Goal: Transaction & Acquisition: Purchase product/service

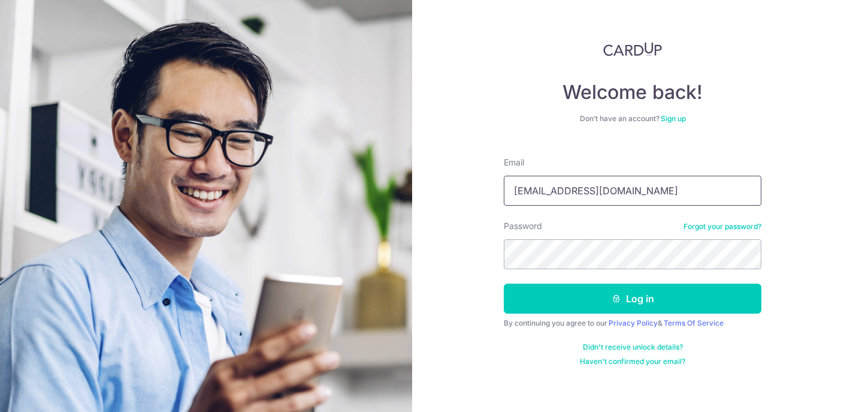
type input "[EMAIL_ADDRESS][DOMAIN_NAME]"
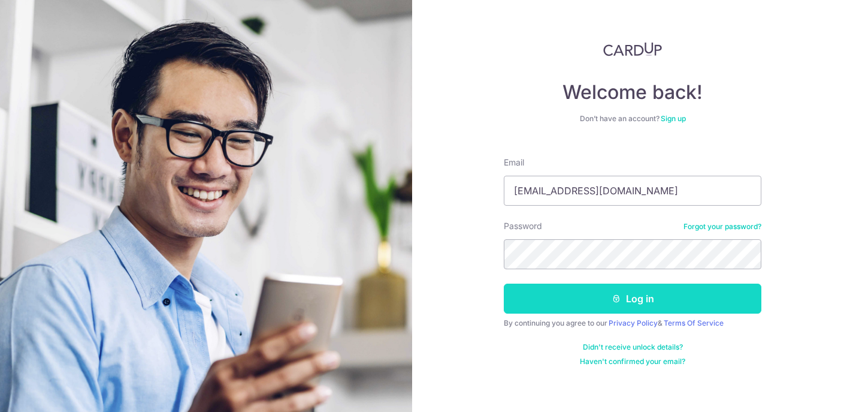
click at [707, 294] on button "Log in" at bounding box center [633, 298] width 258 height 30
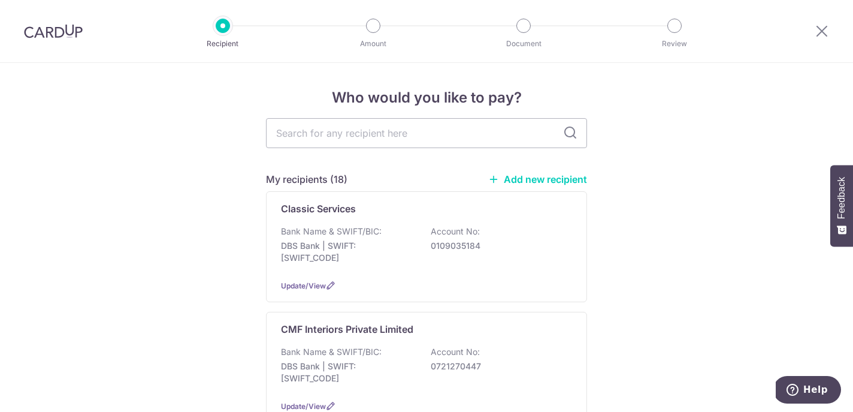
click at [321, 358] on div "Bank Name & SWIFT/BIC: DBS Bank | SWIFT: DBSSSGSGXXX Account No: 0721270447" at bounding box center [426, 368] width 291 height 44
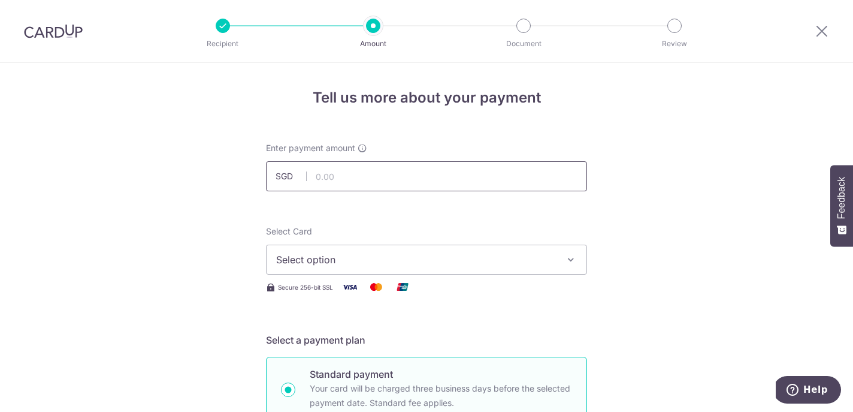
click at [388, 176] on input "text" at bounding box center [426, 176] width 321 height 30
type input "24,102.00"
click at [415, 260] on span "Select option" at bounding box center [415, 259] width 279 height 14
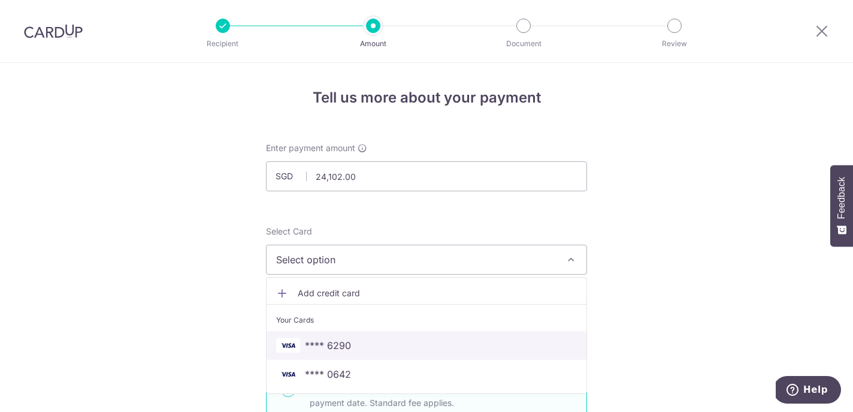
click at [354, 337] on link "**** 6290" at bounding box center [427, 345] width 320 height 29
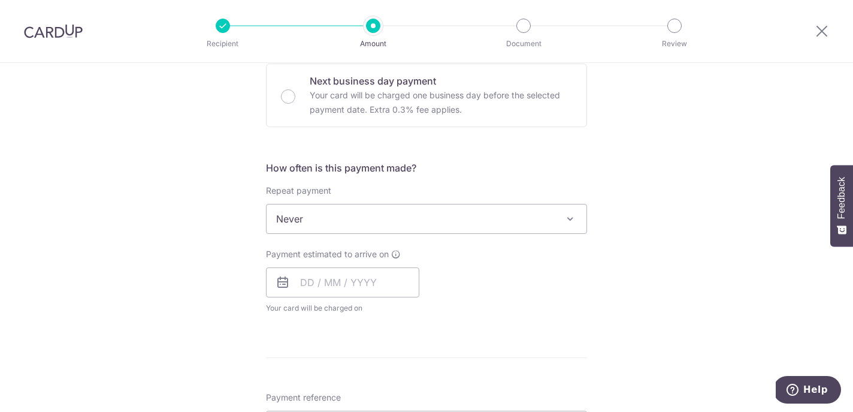
scroll to position [384, 0]
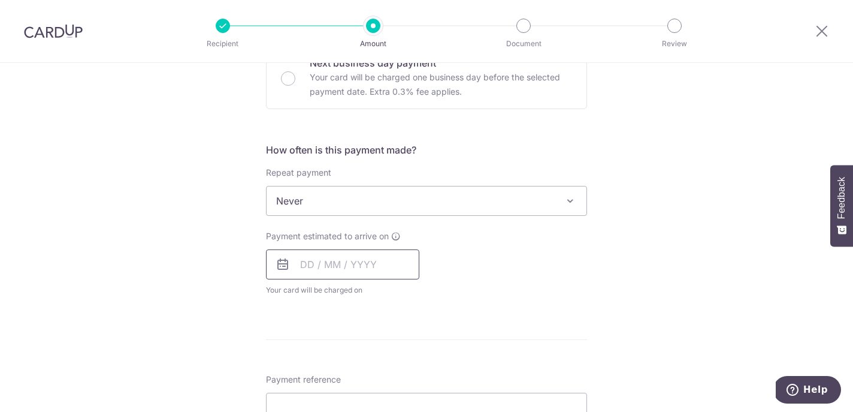
click at [386, 262] on input "text" at bounding box center [342, 264] width 153 height 30
click at [366, 369] on link "8" at bounding box center [362, 373] width 19 height 19
type input "08/10/2025"
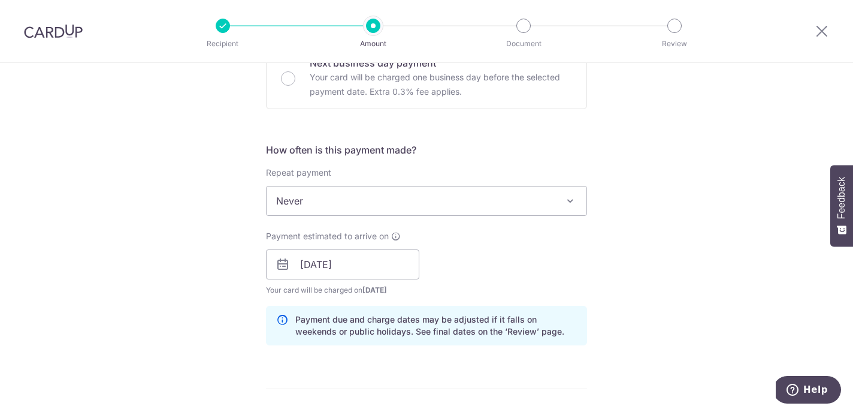
click at [183, 220] on div "Tell us more about your payment Enter payment amount SGD 24,102.00 24102.00 Sel…" at bounding box center [426, 286] width 853 height 1214
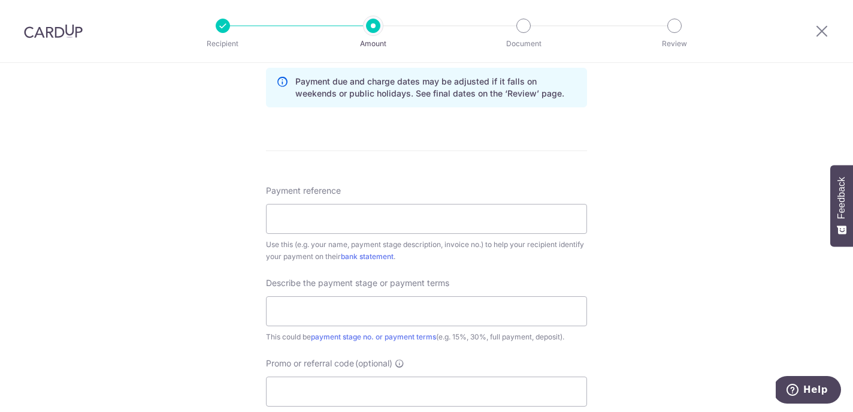
scroll to position [634, 0]
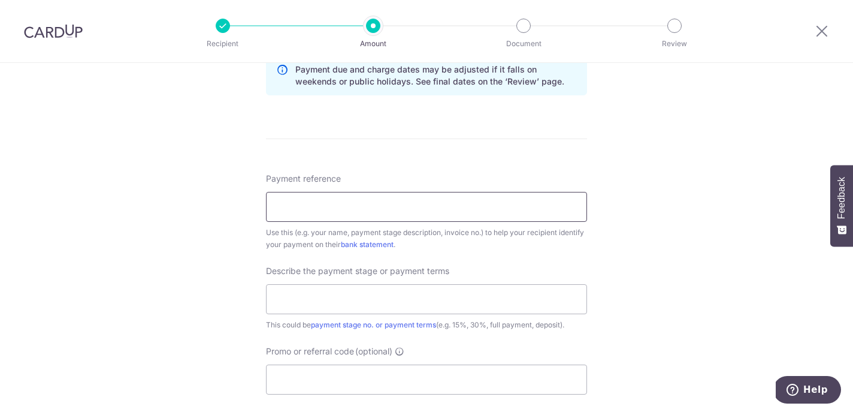
click at [443, 218] on input "Payment reference" at bounding box center [426, 207] width 321 height 30
paste input "CMF-2509-050"
type input "CMF-2509-050"
click at [325, 301] on input "text" at bounding box center [426, 299] width 321 height 30
type input "n"
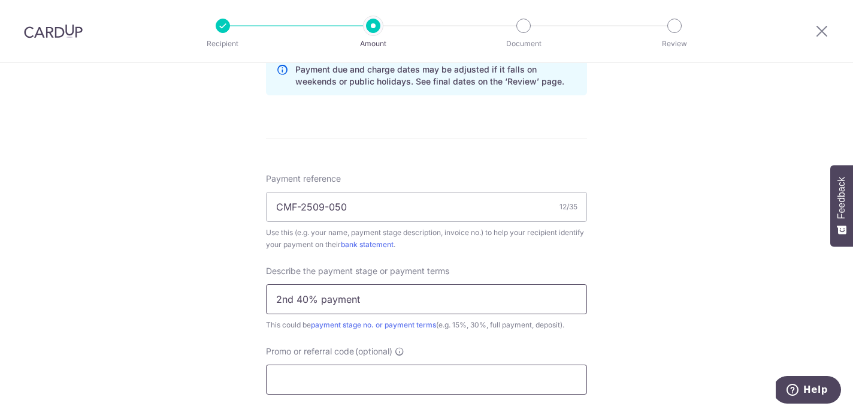
type input "2nd 40% payment"
click at [274, 379] on input "Promo or referral code (optional)" at bounding box center [426, 379] width 321 height 30
click at [276, 379] on input "Promo or referral code (optional)" at bounding box center [426, 379] width 321 height 30
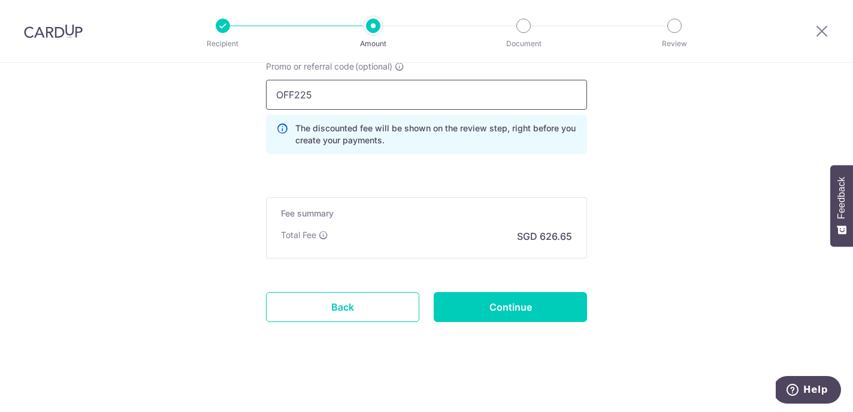
scroll to position [919, 0]
type input "OFF225"
click at [514, 311] on input "Continue" at bounding box center [510, 307] width 153 height 30
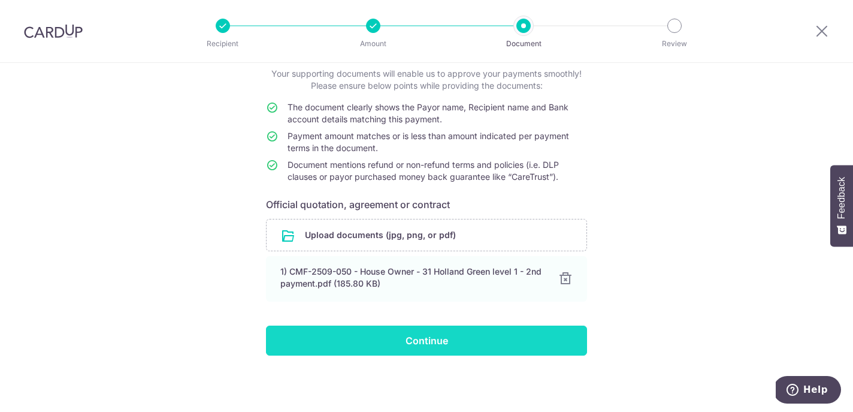
scroll to position [76, 0]
click at [476, 342] on input "Continue" at bounding box center [426, 340] width 321 height 30
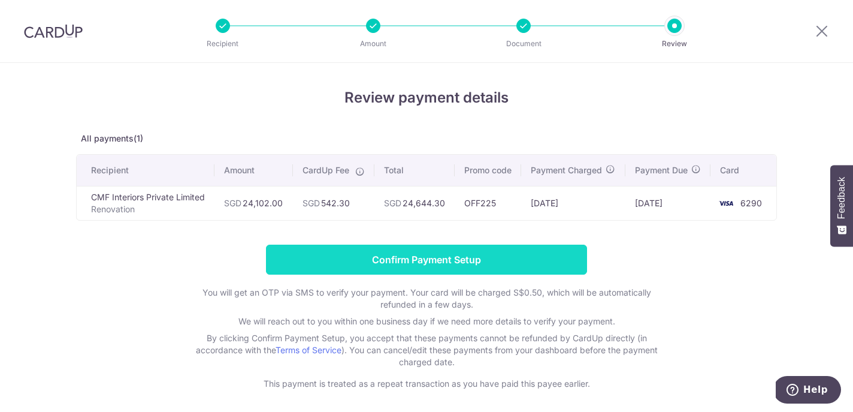
click at [499, 272] on input "Confirm Payment Setup" at bounding box center [426, 260] width 321 height 30
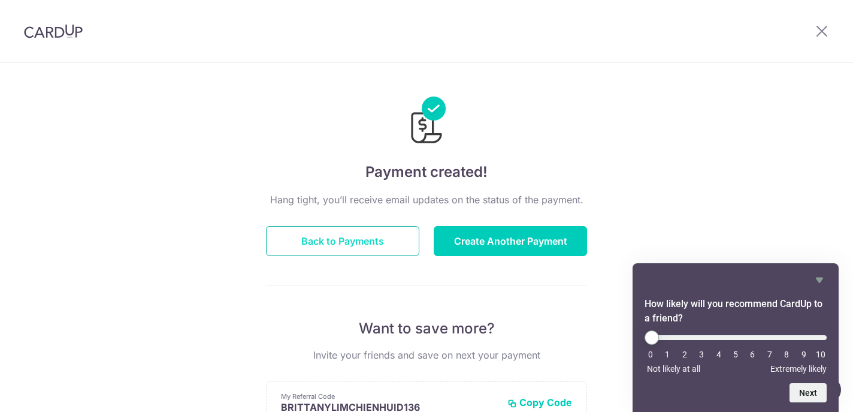
click at [406, 237] on button "Back to Payments" at bounding box center [342, 241] width 153 height 30
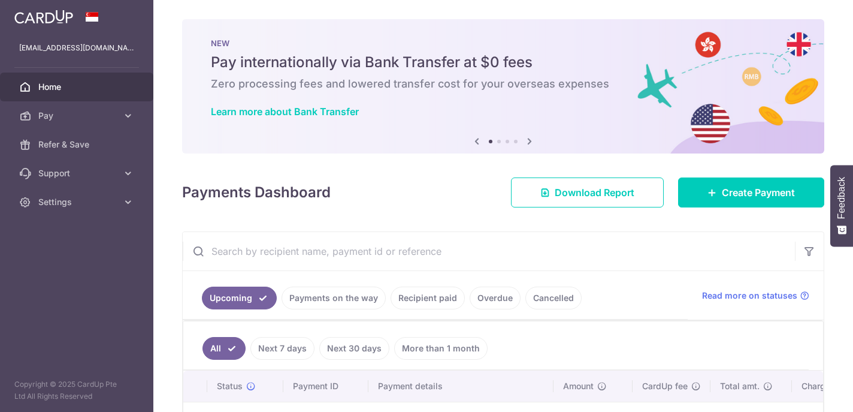
scroll to position [86, 0]
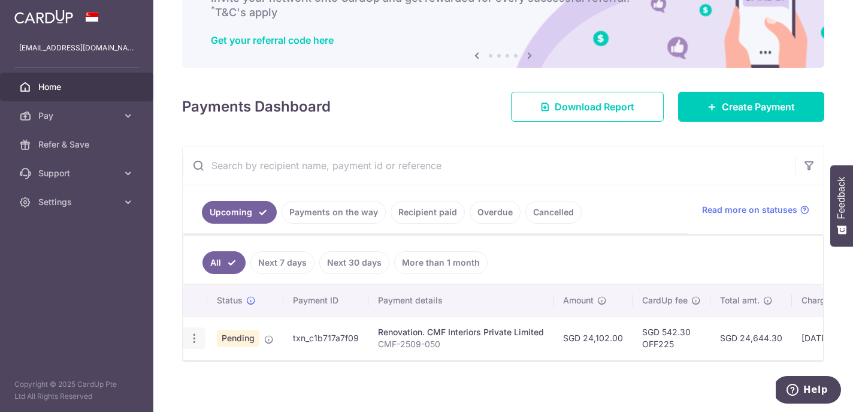
click at [196, 340] on icon "button" at bounding box center [194, 338] width 13 height 13
click at [236, 394] on span "Cancel payment" at bounding box center [258, 400] width 80 height 14
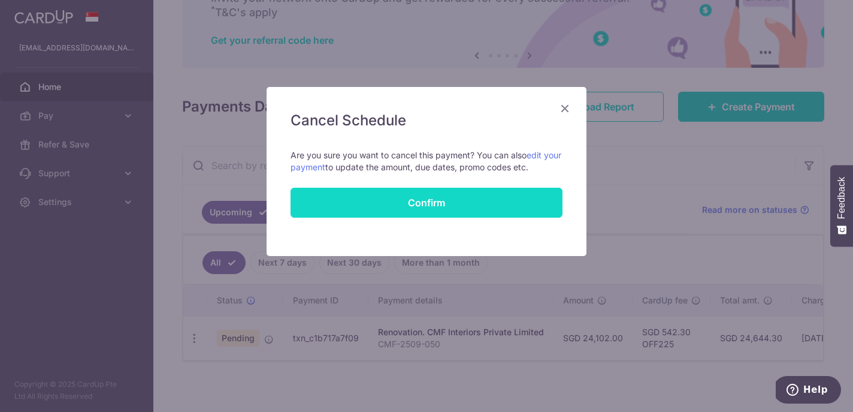
click at [454, 194] on button "Confirm" at bounding box center [427, 203] width 272 height 30
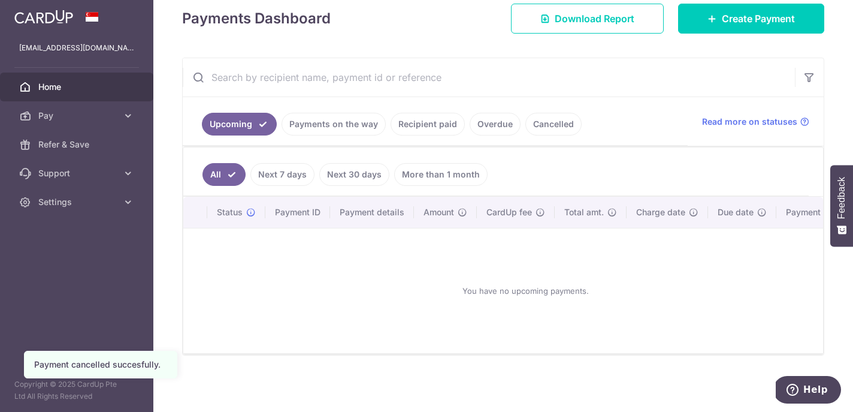
click at [423, 119] on link "Recipient paid" at bounding box center [428, 124] width 74 height 23
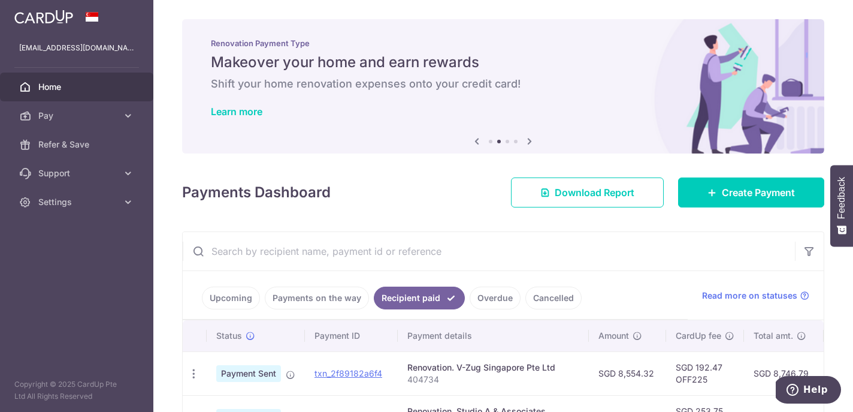
click at [75, 85] on span "Home" at bounding box center [77, 87] width 79 height 12
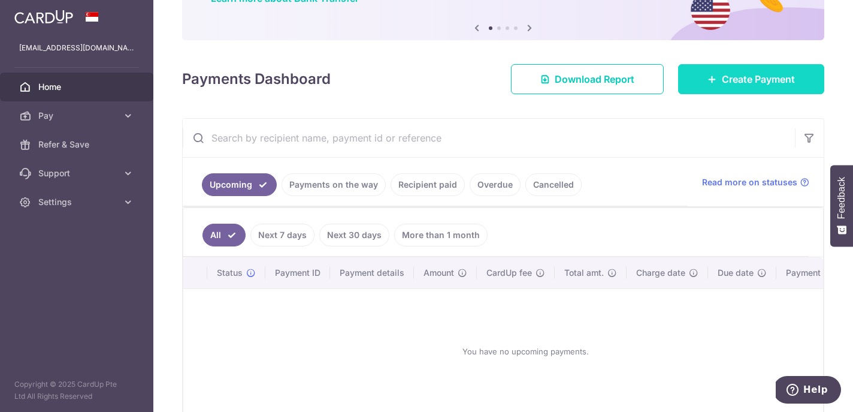
click at [733, 89] on link "Create Payment" at bounding box center [751, 79] width 146 height 30
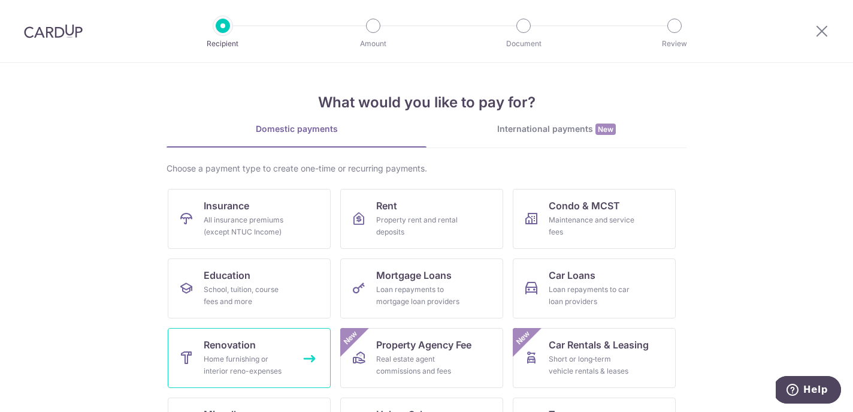
click at [224, 345] on span "Renovation" at bounding box center [230, 344] width 52 height 14
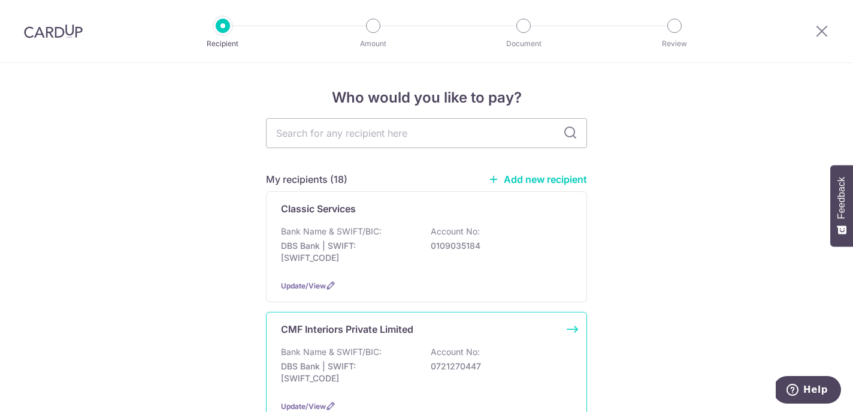
click at [374, 355] on p "Bank Name & SWIFT/BIC:" at bounding box center [331, 352] width 101 height 12
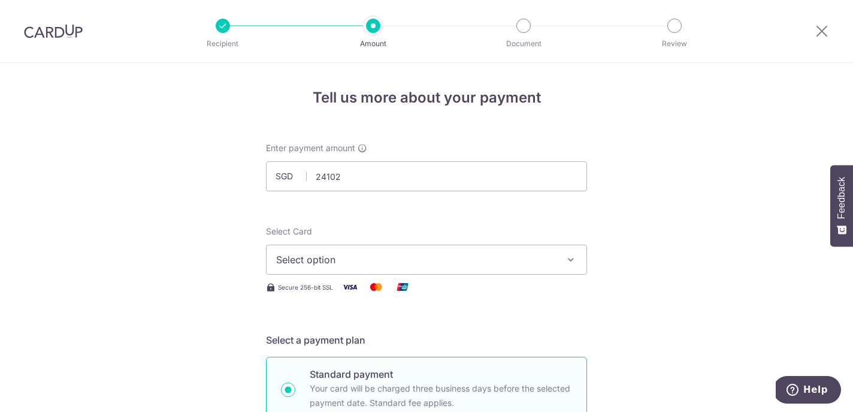
type input "24,102.00"
click at [342, 256] on span "Select option" at bounding box center [415, 259] width 279 height 14
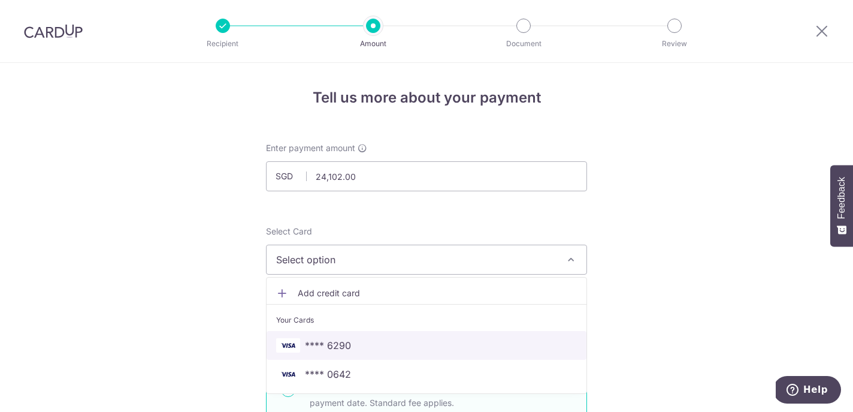
click at [345, 343] on span "**** 6290" at bounding box center [328, 345] width 46 height 14
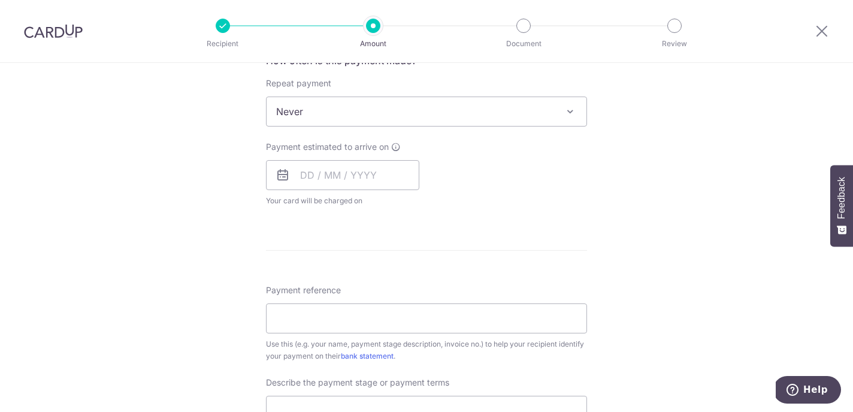
scroll to position [482, 0]
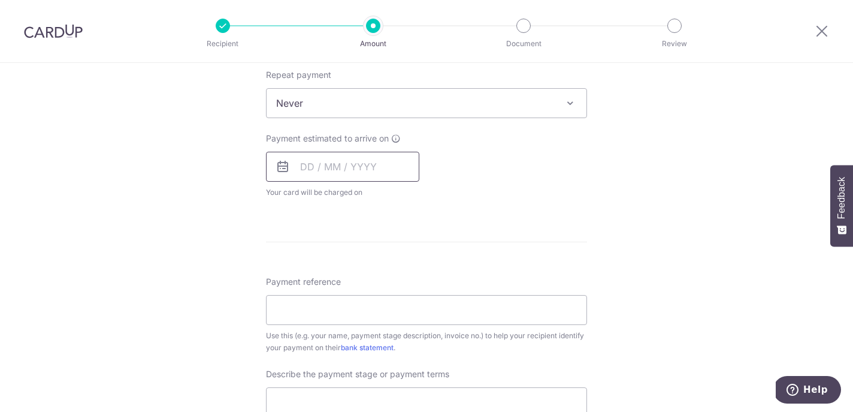
click at [322, 164] on input "text" at bounding box center [342, 167] width 153 height 30
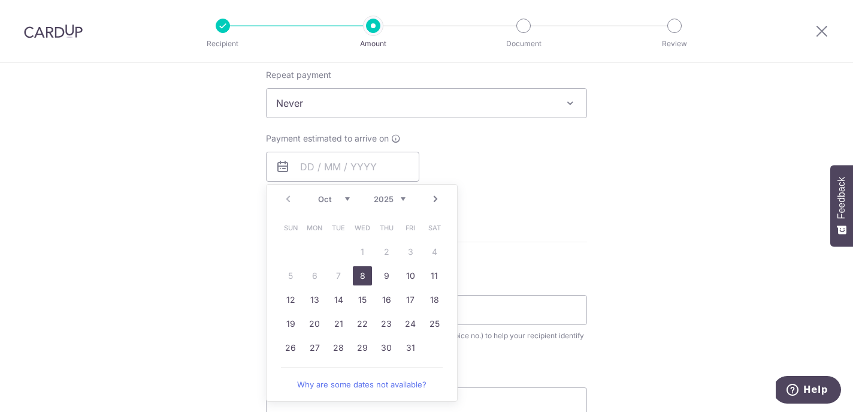
click at [366, 280] on link "8" at bounding box center [362, 275] width 19 height 19
type input "[DATE]"
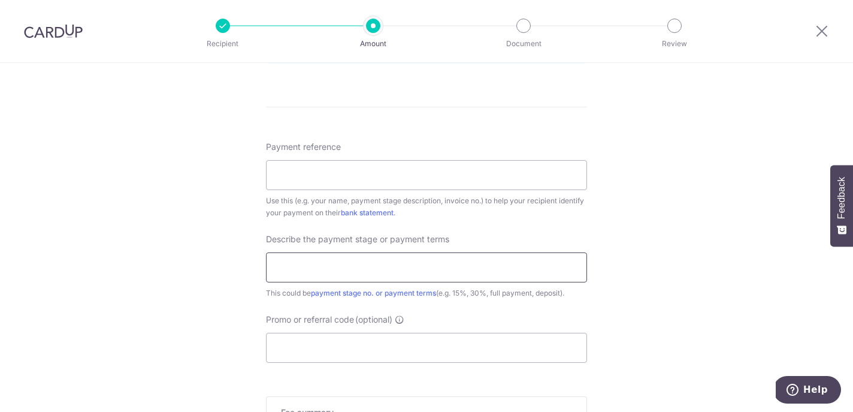
scroll to position [700, 0]
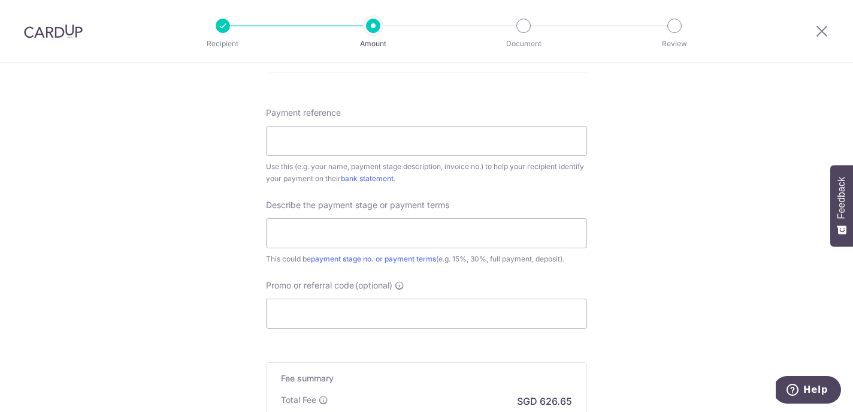
click at [344, 250] on div "Describe the payment stage or payment terms This could be payment stage no. or …" at bounding box center [426, 232] width 321 height 66
click at [342, 237] on input "text" at bounding box center [426, 233] width 321 height 30
type input "2nd 40% payment"
click at [312, 310] on input "Promo or referral code (optional)" at bounding box center [426, 313] width 321 height 30
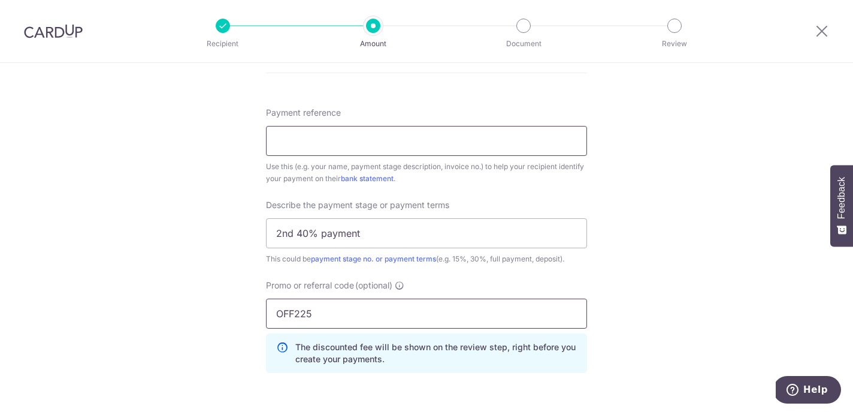
type input "OFF225"
click at [355, 148] on input "Payment reference" at bounding box center [426, 141] width 321 height 30
drag, startPoint x: 710, startPoint y: 409, endPoint x: 179, endPoint y: 192, distance: 573.0
click at [378, 134] on input "Payment reference" at bounding box center [426, 141] width 321 height 30
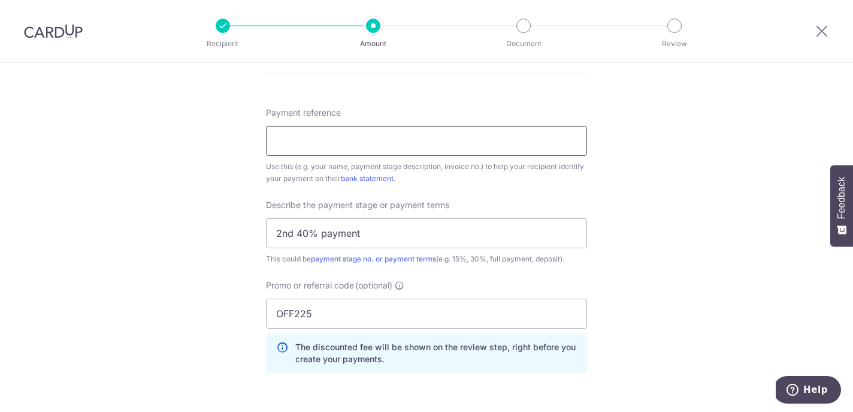
paste input "CMF-2509-050"
type input "CMF-2509-050"
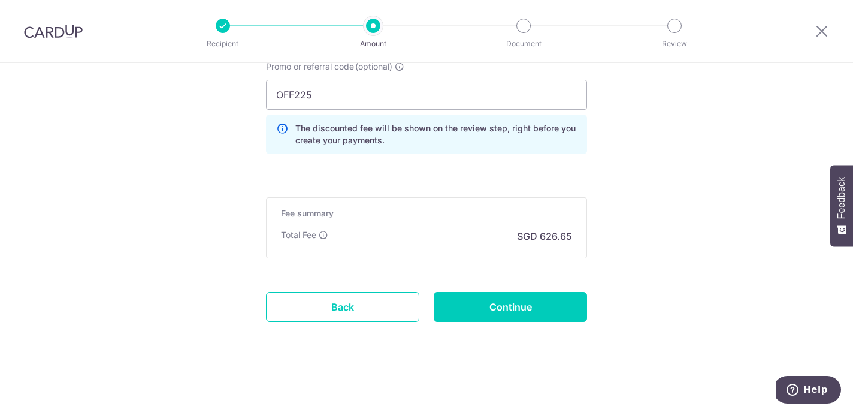
scroll to position [919, 0]
click at [489, 307] on input "Continue" at bounding box center [510, 307] width 153 height 30
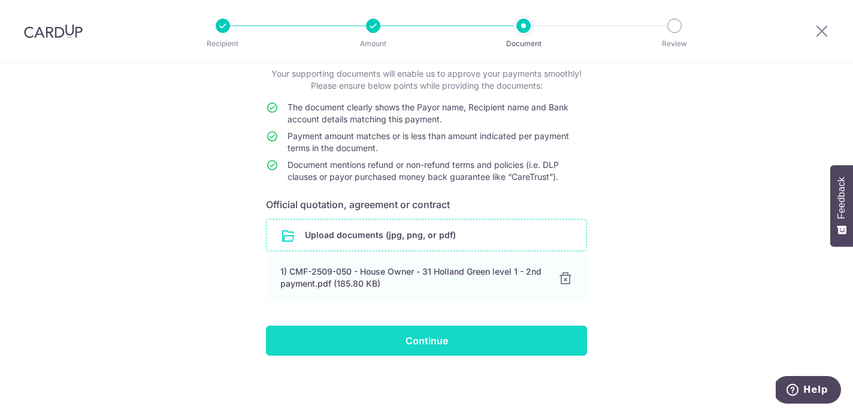
scroll to position [74, 0]
click at [458, 339] on input "Continue" at bounding box center [426, 340] width 321 height 30
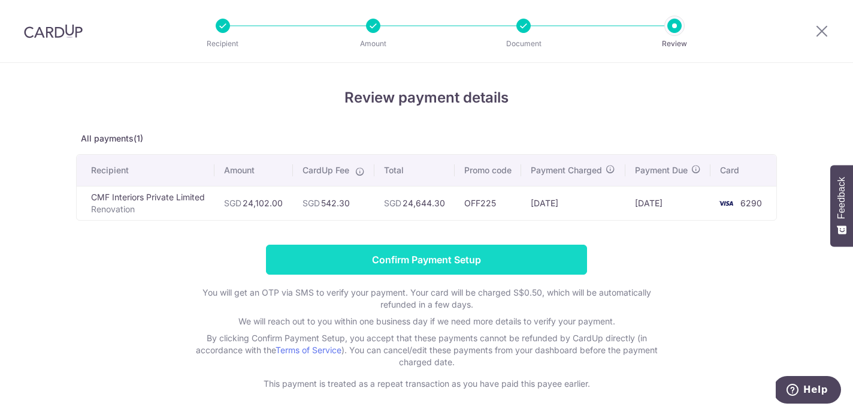
click at [420, 274] on input "Confirm Payment Setup" at bounding box center [426, 260] width 321 height 30
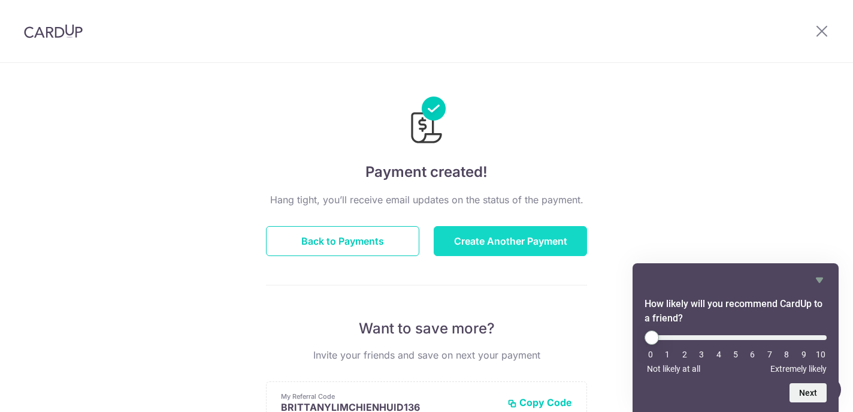
click at [497, 251] on button "Create Another Payment" at bounding box center [510, 241] width 153 height 30
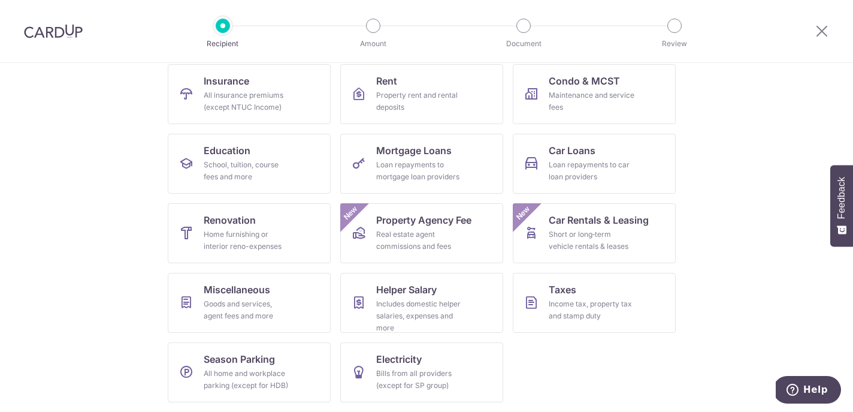
scroll to position [125, 0]
click at [241, 306] on div "Goods and services, agent fees and more" at bounding box center [247, 310] width 86 height 24
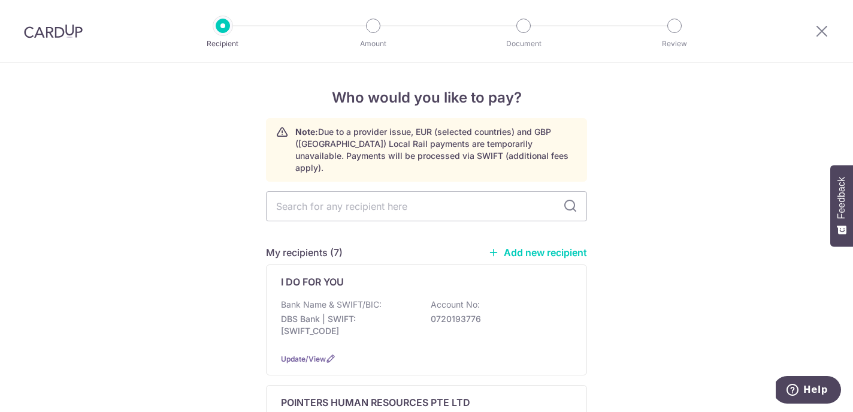
click at [509, 246] on link "Add new recipient" at bounding box center [537, 252] width 99 height 12
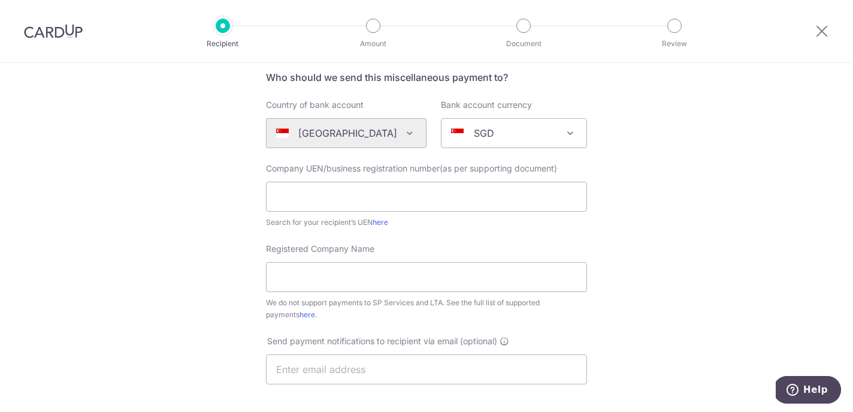
scroll to position [91, 0]
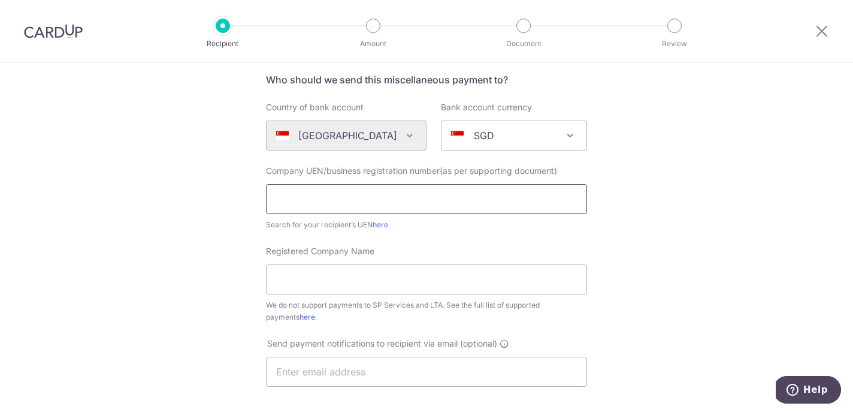
type input "1"
type input "202407826E"
paste input "Precious Film Pte Ltd"
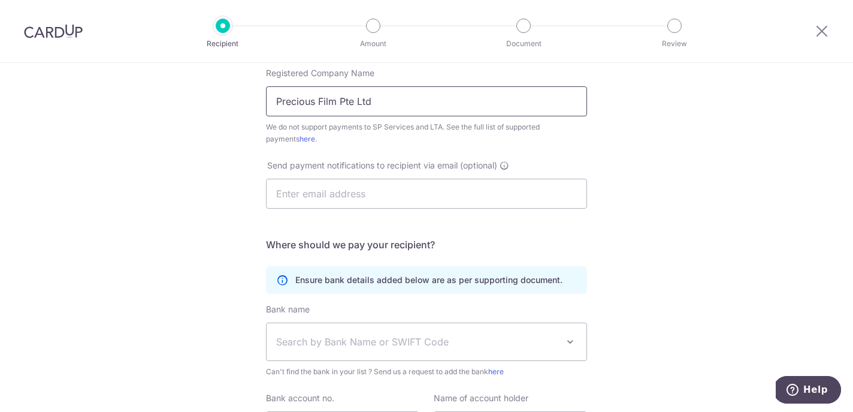
scroll to position [274, 0]
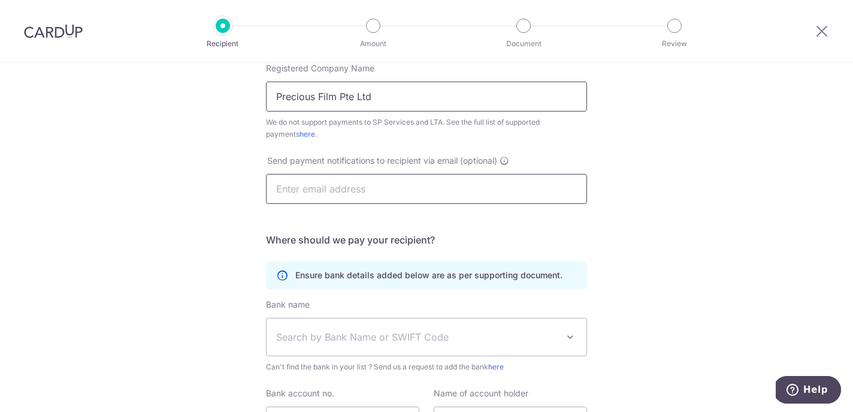
type input "Precious Film Pte Ltd"
paste input "info@preciousfilms.sg"
type input "info@preciousfilms.sg"
click at [196, 228] on div "Who would you like to pay? Your recipient does not need a CardUp account to rec…" at bounding box center [426, 160] width 853 height 743
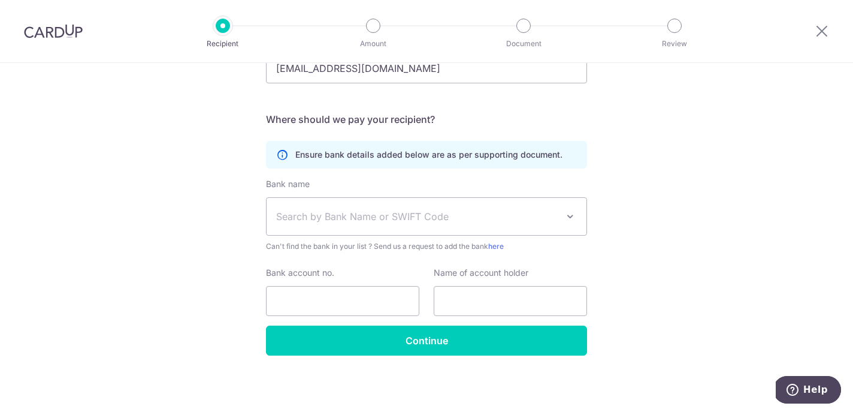
scroll to position [394, 0]
click at [291, 217] on span "Search by Bank Name or SWIFT Code" at bounding box center [417, 216] width 282 height 14
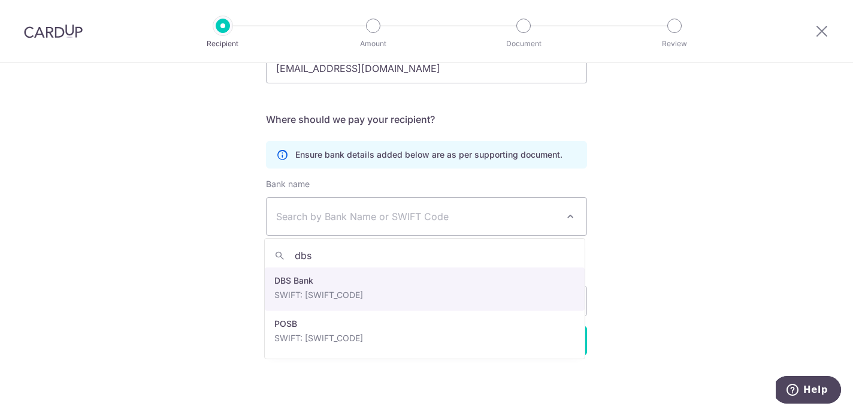
type input "dbs"
select select "6"
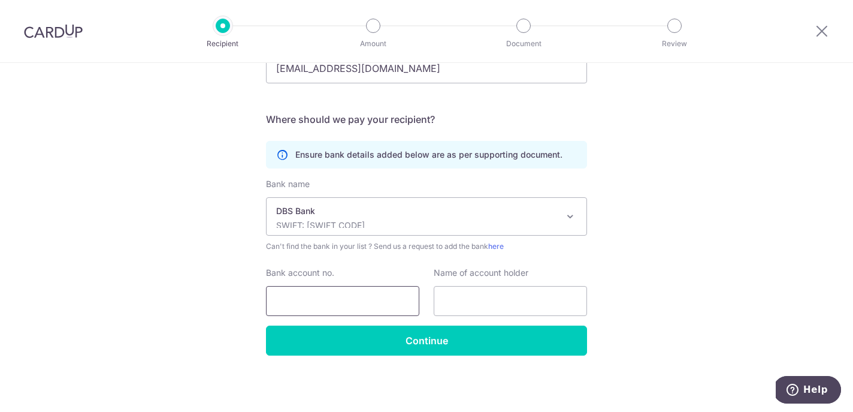
click at [311, 301] on input "Bank account no." at bounding box center [342, 301] width 153 height 30
type input "0721141957"
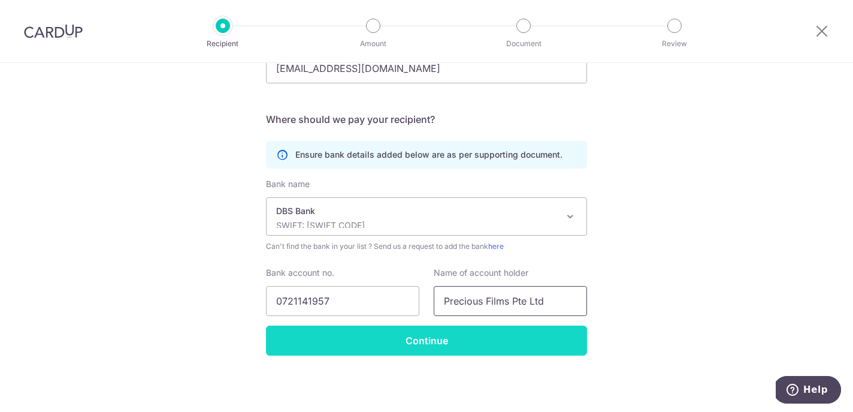
type input "Precious Films Pte Ltd"
click at [438, 349] on input "Continue" at bounding box center [426, 340] width 321 height 30
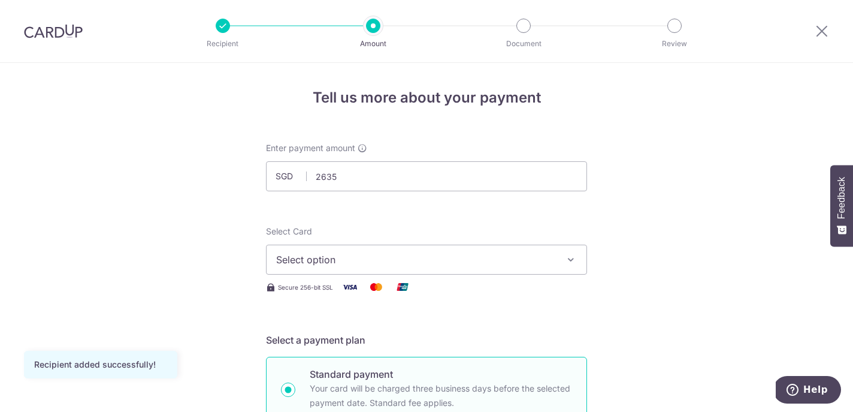
type input "2,635.00"
click at [390, 265] on span "Select option" at bounding box center [415, 259] width 279 height 14
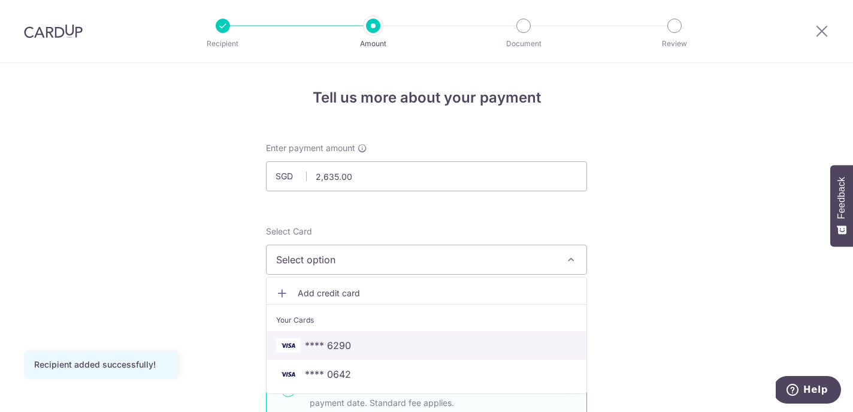
click at [353, 340] on span "**** 6290" at bounding box center [426, 345] width 301 height 14
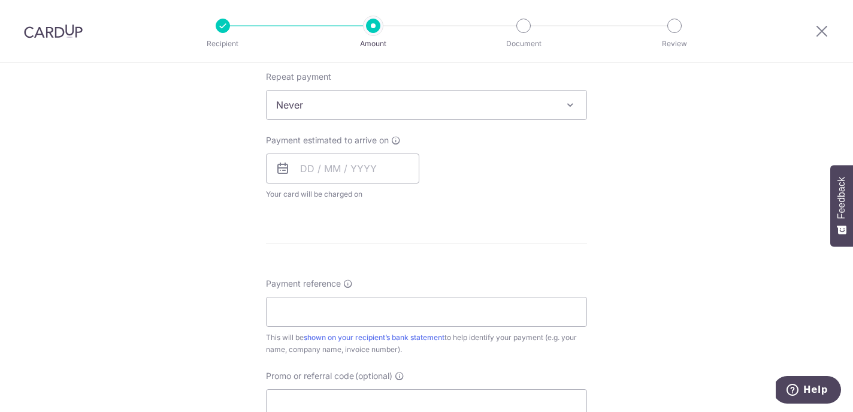
scroll to position [509, 0]
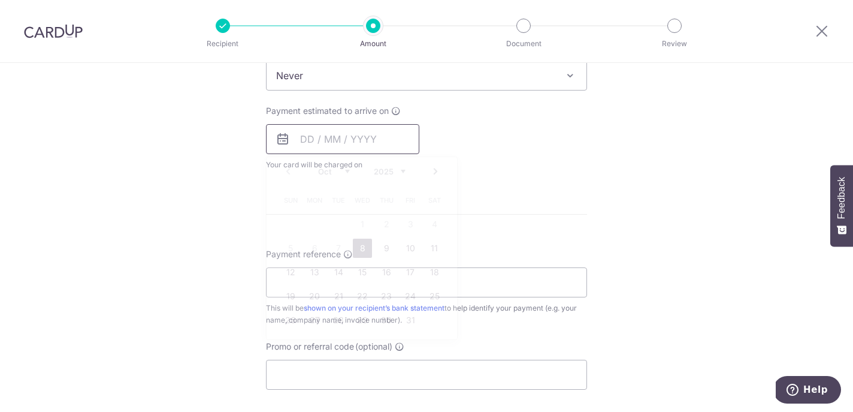
click at [326, 140] on input "text" at bounding box center [342, 139] width 153 height 30
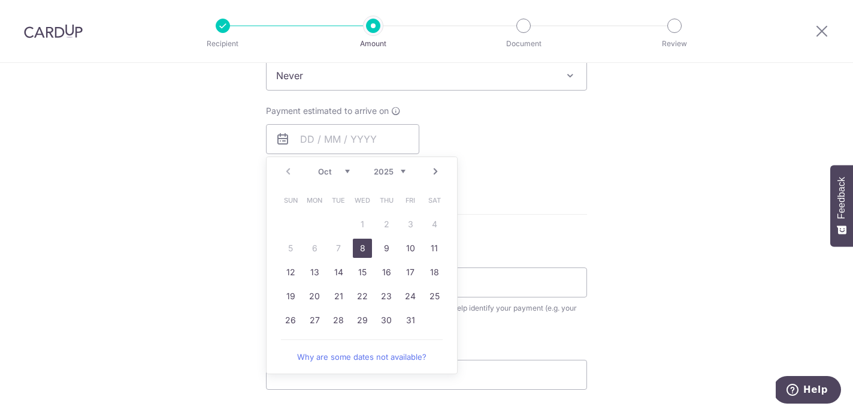
click at [365, 246] on link "8" at bounding box center [362, 248] width 19 height 19
type input "[DATE]"
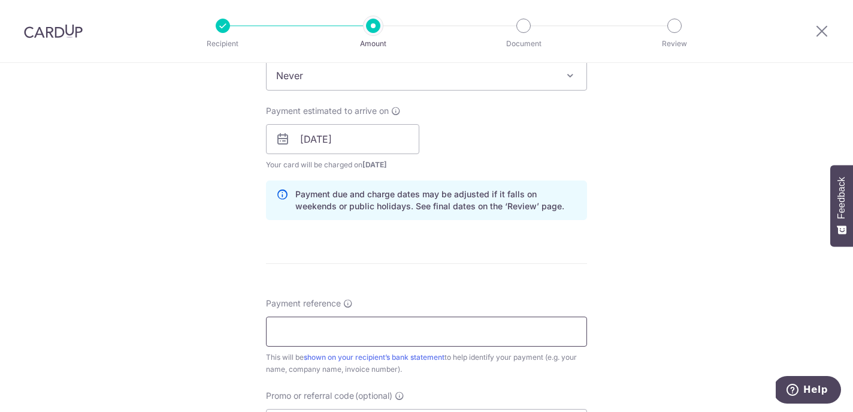
click at [391, 330] on input "Payment reference" at bounding box center [426, 331] width 321 height 30
paste input "# PF-120049"
click at [287, 330] on input "# PF-120049" at bounding box center [426, 331] width 321 height 30
type input "PF-120049"
click at [210, 255] on div "Tell us more about your payment Enter payment amount SGD 2,635.00 2635.00 Recip…" at bounding box center [426, 120] width 853 height 1133
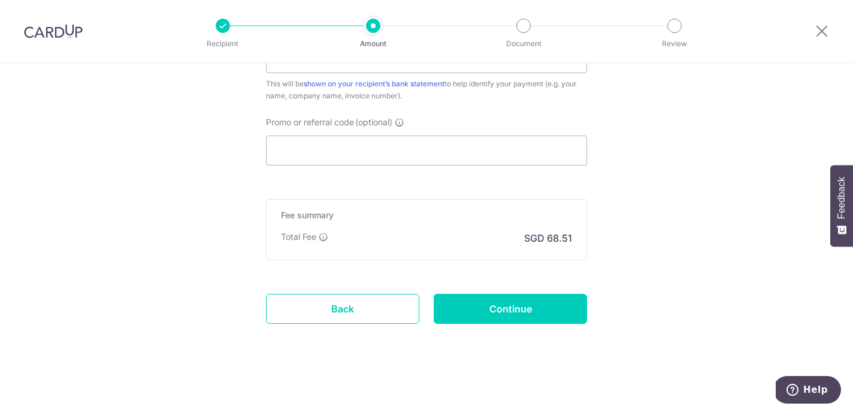
scroll to position [783, 0]
click at [322, 148] on input "Promo or referral code (optional)" at bounding box center [426, 150] width 321 height 30
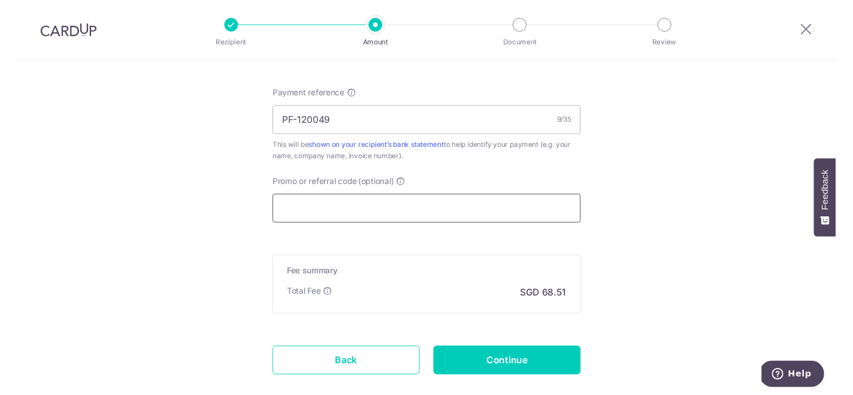
scroll to position [715, 0]
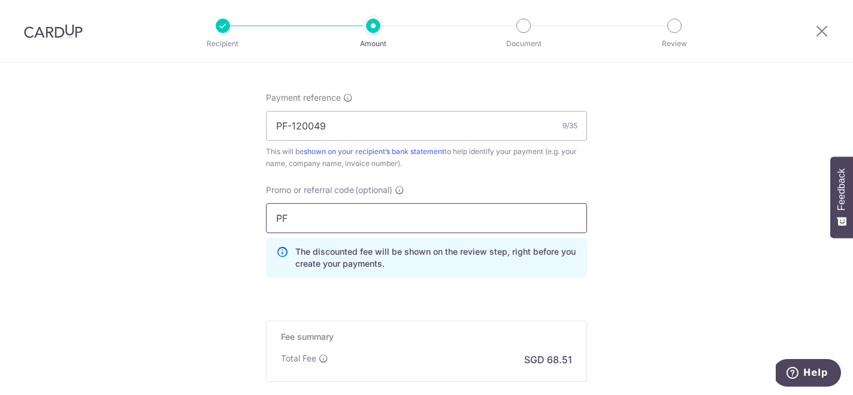
type input "P"
type input "OFF225"
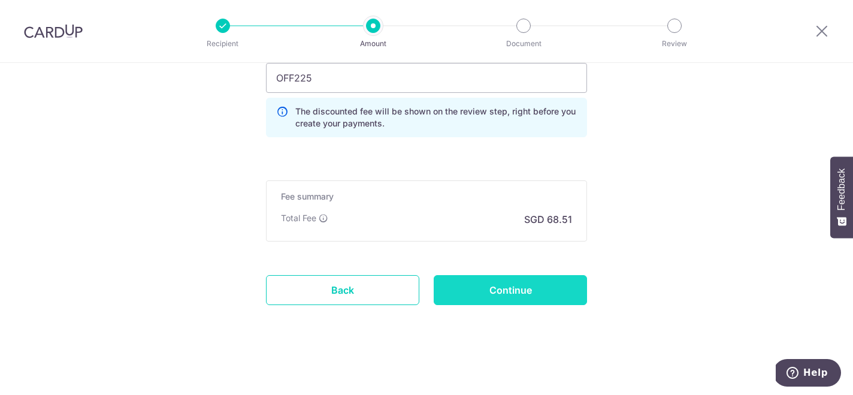
scroll to position [855, 0]
click at [533, 286] on input "Continue" at bounding box center [510, 290] width 153 height 30
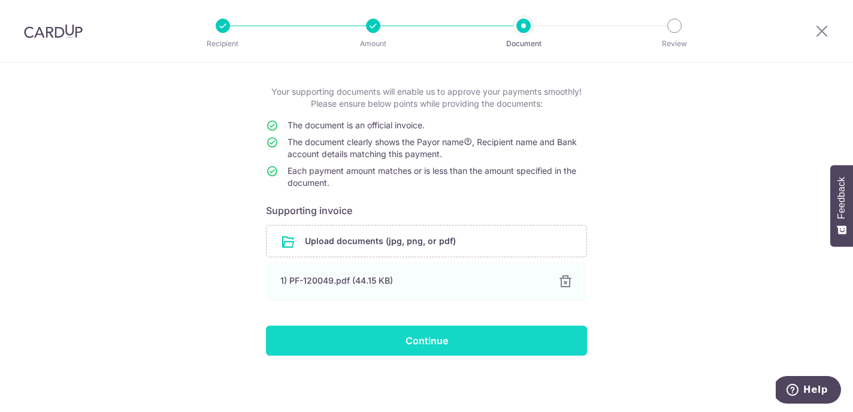
scroll to position [56, 0]
click at [445, 338] on input "Continue" at bounding box center [426, 340] width 321 height 30
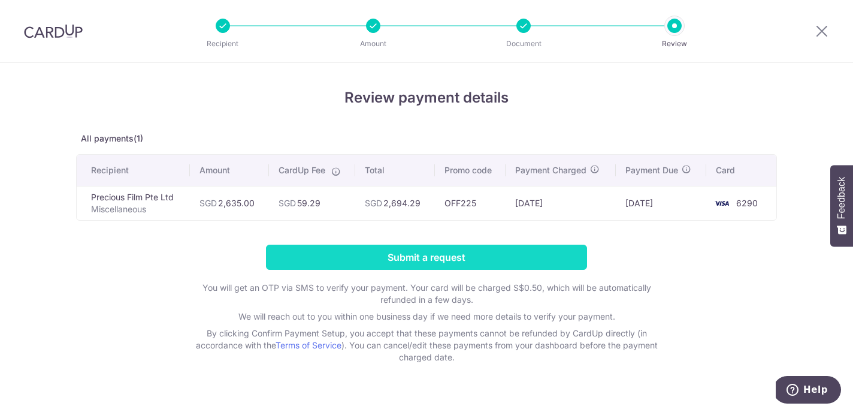
click at [381, 259] on input "Submit a request" at bounding box center [426, 257] width 321 height 25
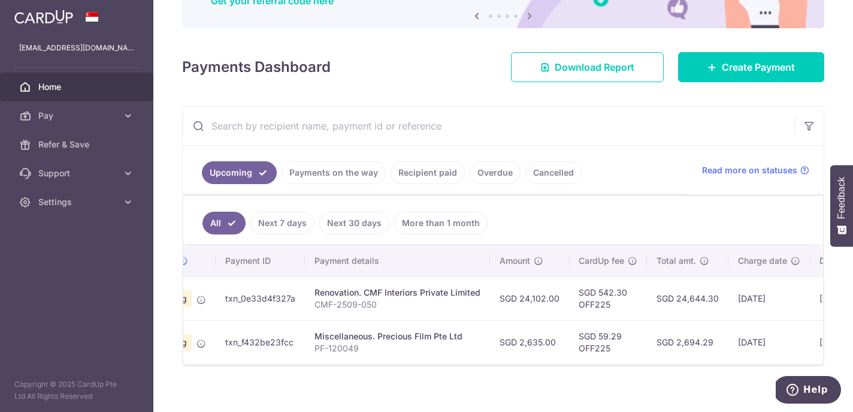
scroll to position [0, 69]
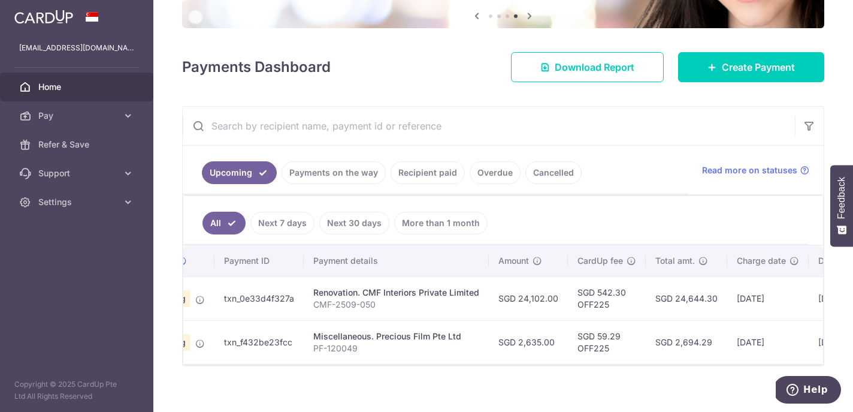
drag, startPoint x: 624, startPoint y: 335, endPoint x: 596, endPoint y: 336, distance: 28.8
click at [596, 336] on td "SGD 59.29 OFF225" at bounding box center [607, 342] width 78 height 44
copy td "59.29"
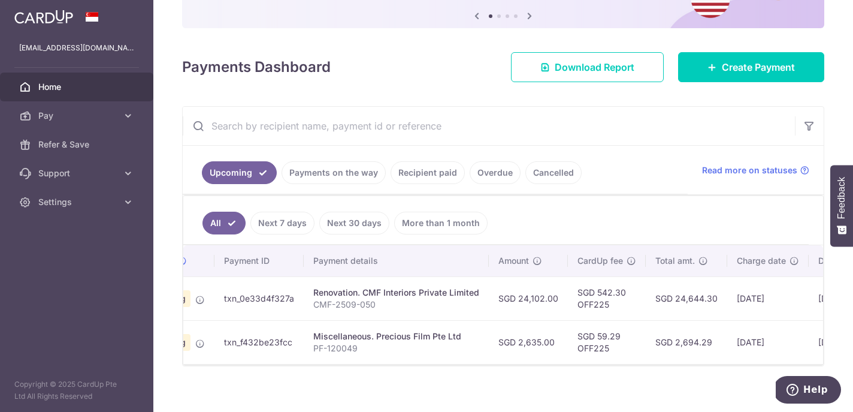
drag, startPoint x: 626, startPoint y: 292, endPoint x: 597, endPoint y: 292, distance: 29.4
click at [597, 292] on td "SGD 542.30 OFF225" at bounding box center [607, 298] width 78 height 44
copy td "542.30"
click at [452, 77] on div "Payments Dashboard Download Report Create Payment" at bounding box center [503, 64] width 642 height 35
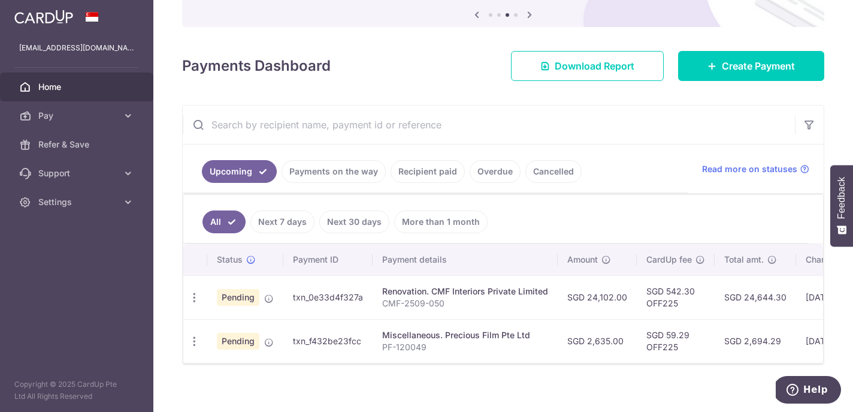
scroll to position [0, 0]
click at [747, 72] on span "Create Payment" at bounding box center [758, 66] width 73 height 14
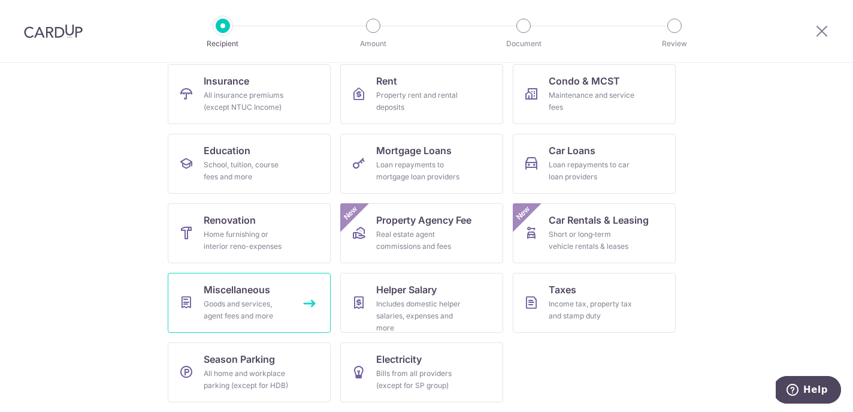
scroll to position [125, 0]
click at [207, 310] on div "Goods and services, agent fees and more" at bounding box center [247, 310] width 86 height 24
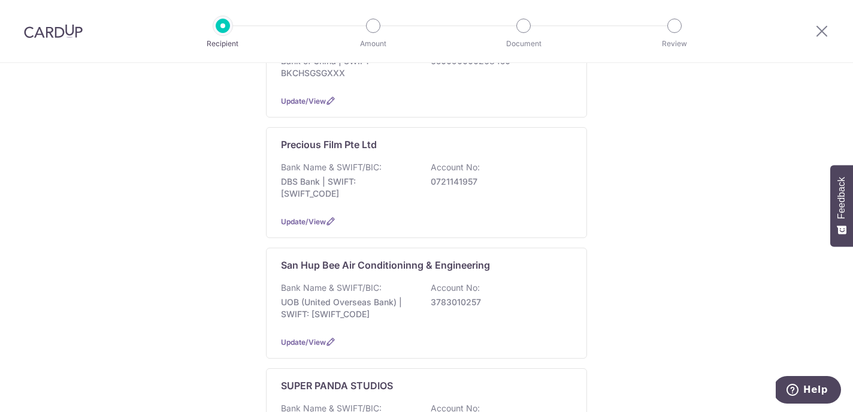
scroll to position [379, 0]
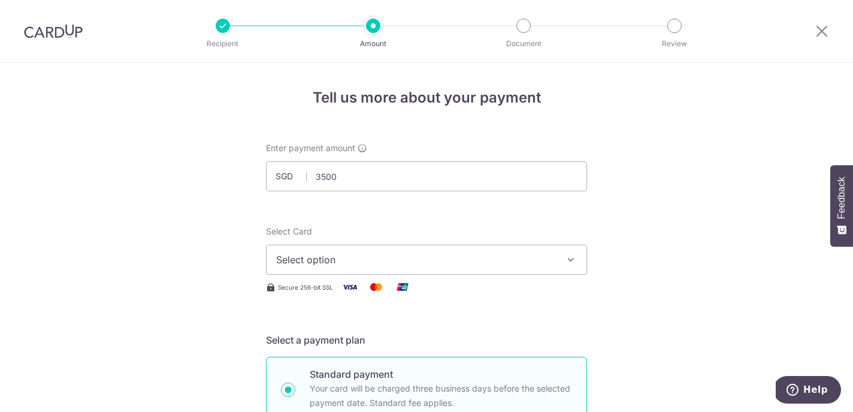
type input "3,500.00"
click at [386, 264] on span "Select option" at bounding box center [415, 259] width 279 height 14
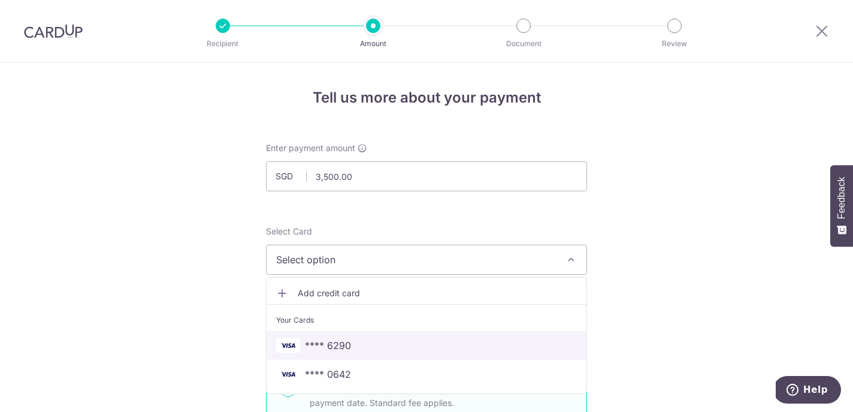
click at [339, 342] on span "**** 6290" at bounding box center [328, 345] width 46 height 14
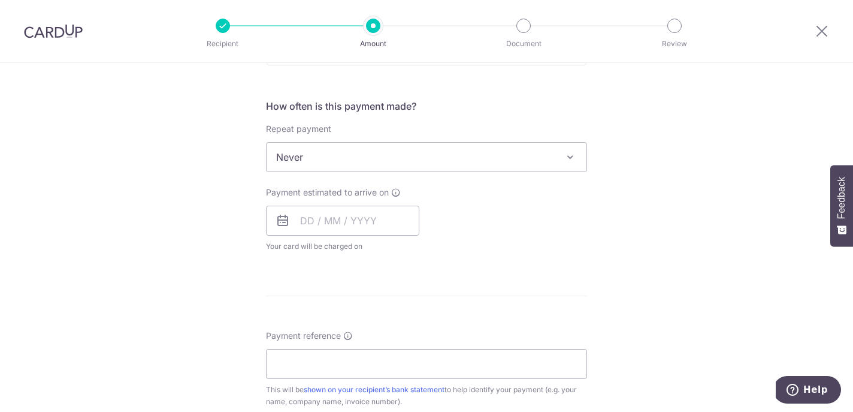
scroll to position [427, 0]
click at [305, 228] on input "text" at bounding box center [342, 221] width 153 height 30
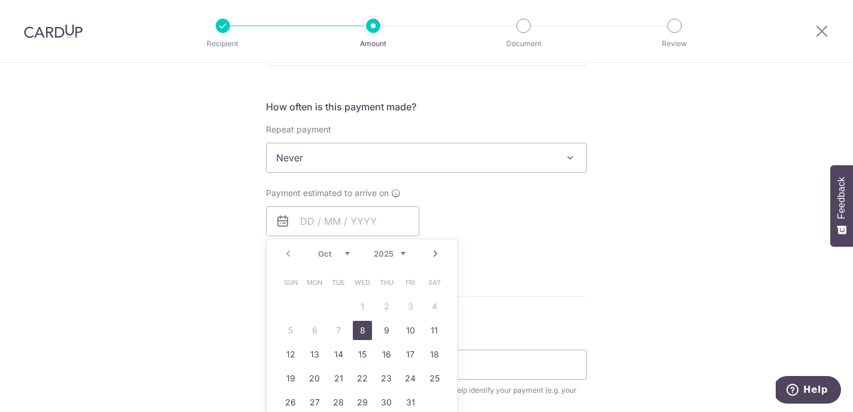
click at [361, 328] on link "8" at bounding box center [362, 330] width 19 height 19
type input "08/10/2025"
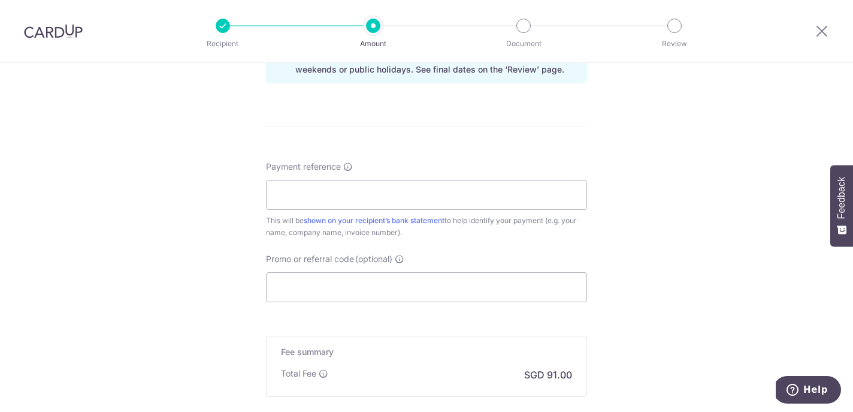
scroll to position [651, 0]
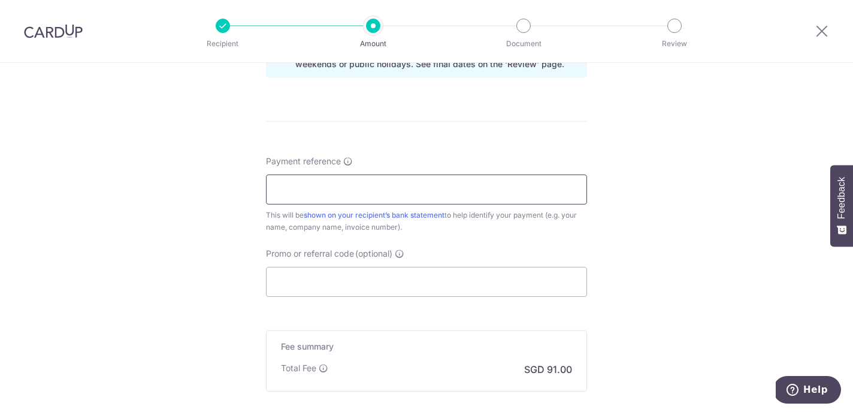
click at [301, 184] on input "Payment reference" at bounding box center [426, 189] width 321 height 30
type input "412"
click at [321, 276] on input "Promo or referral code (optional)" at bounding box center [426, 282] width 321 height 30
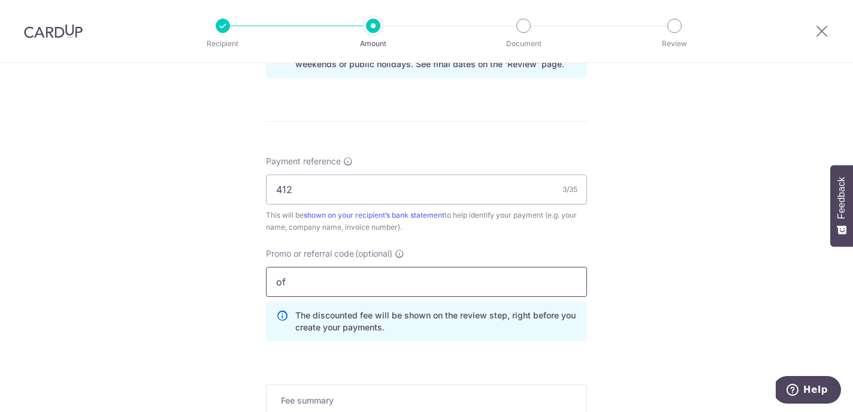
type input "o"
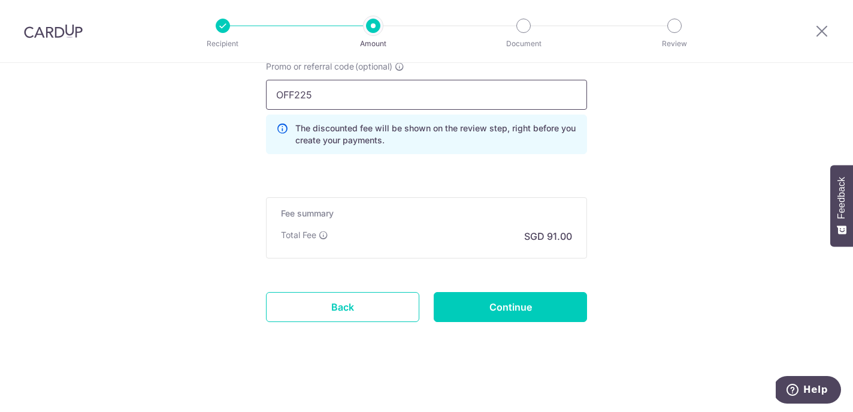
scroll to position [838, 0]
type input "OFF225"
click at [482, 309] on input "Continue" at bounding box center [510, 307] width 153 height 30
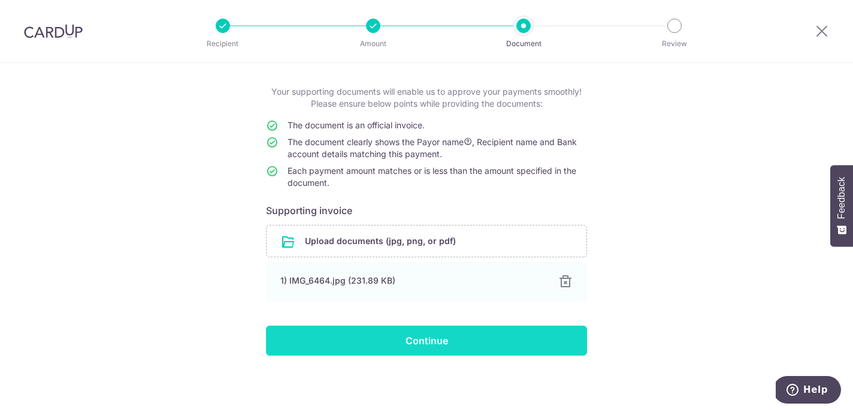
scroll to position [56, 0]
click at [318, 344] on input "Continue" at bounding box center [426, 340] width 321 height 30
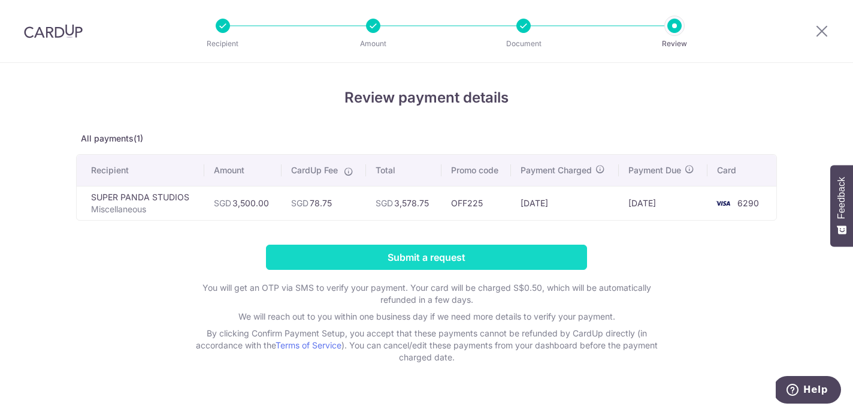
click at [346, 261] on input "Submit a request" at bounding box center [426, 257] width 321 height 25
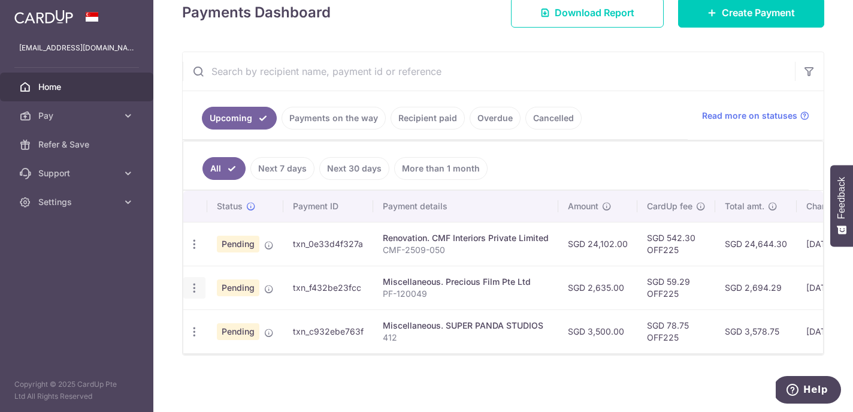
click at [195, 283] on icon "button" at bounding box center [194, 288] width 13 height 13
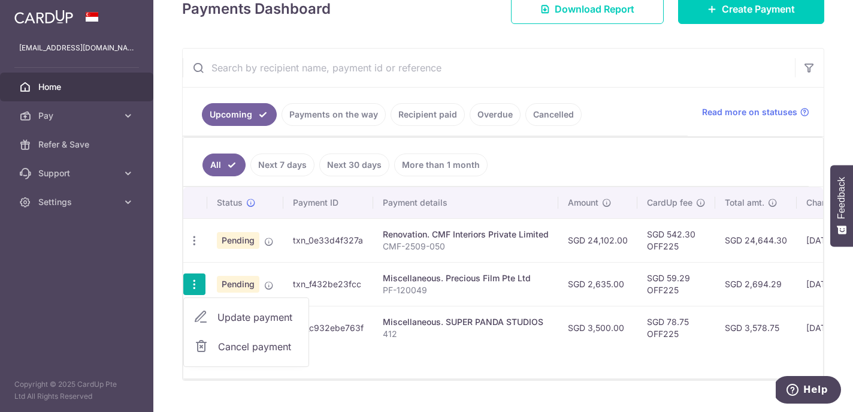
click at [254, 316] on span "Update payment" at bounding box center [259, 317] width 82 height 14
radio input "true"
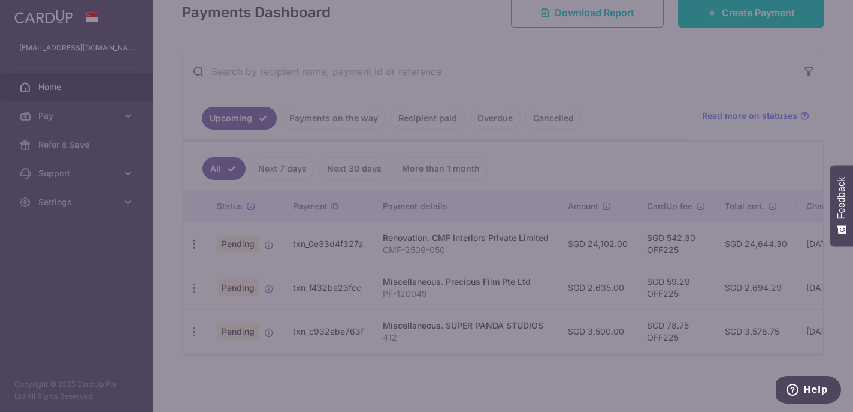
type input "2,635.00"
type input "08/10/2025"
type input "PF-120049"
type input "OFF225"
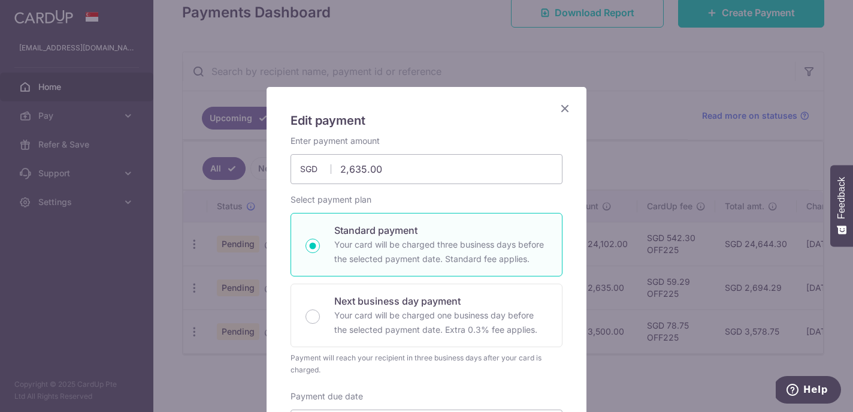
click at [569, 106] on icon "Close" at bounding box center [565, 108] width 14 height 15
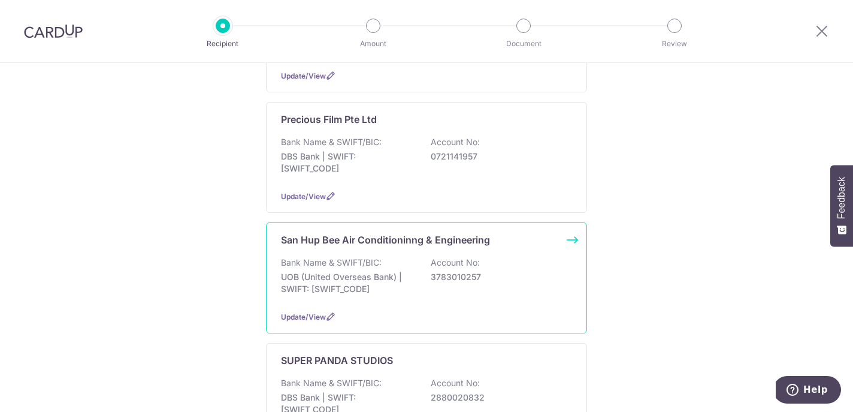
scroll to position [415, 0]
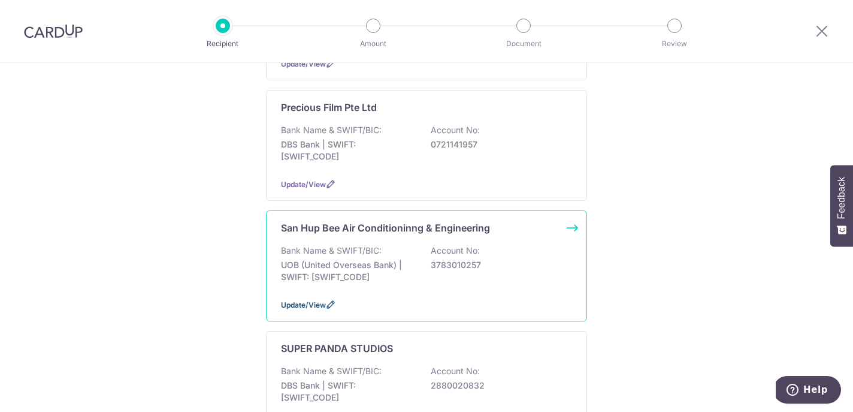
click at [326, 300] on icon at bounding box center [331, 305] width 10 height 10
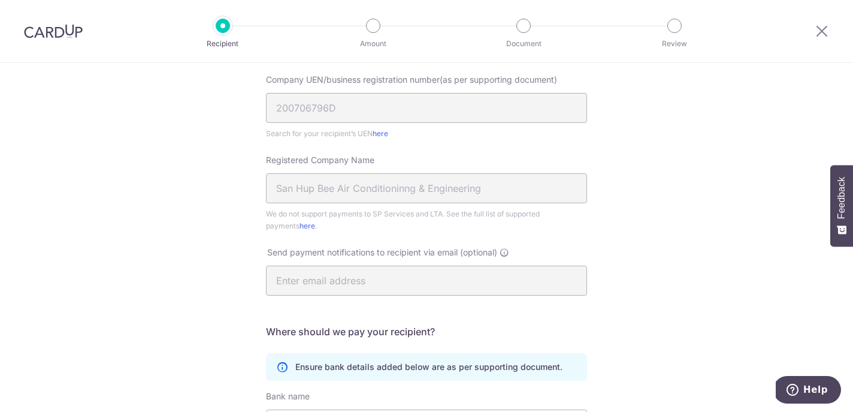
click at [377, 184] on input "San Hup Bee Air Conditioninng & Engineering" at bounding box center [426, 188] width 321 height 30
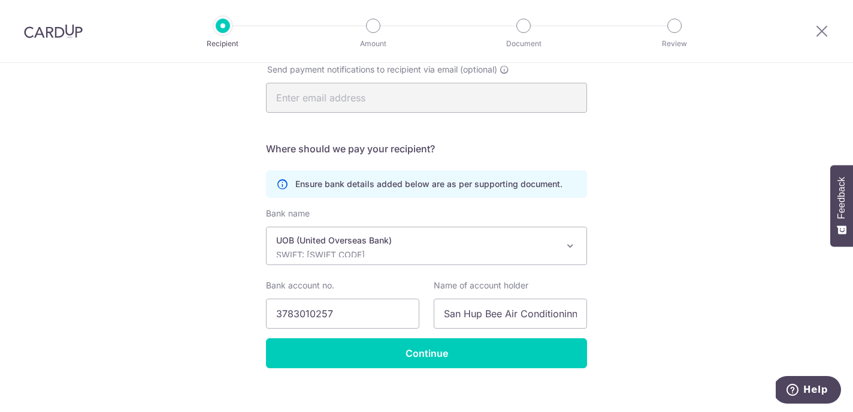
scroll to position [367, 0]
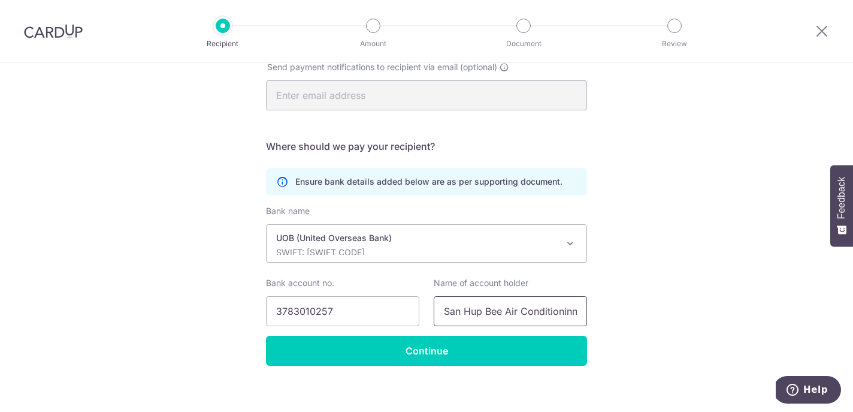
click at [576, 312] on input "San Hup Bee Air Conditioninng & Engineering" at bounding box center [510, 311] width 153 height 30
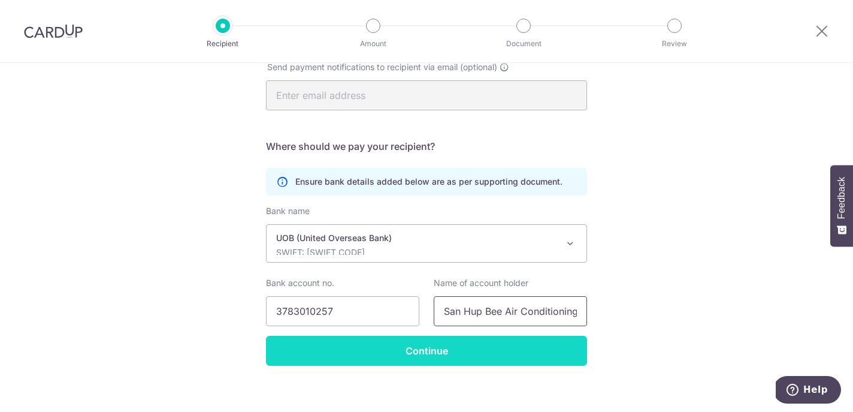
type input "San Hup Bee Air Conditioning & Engineering"
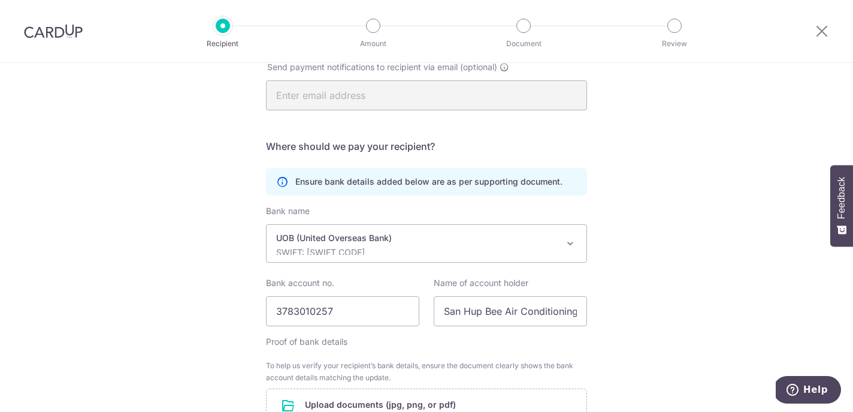
click at [542, 346] on form "Who should we send this miscellaneous payment to? Country of bank account Alger…" at bounding box center [426, 148] width 321 height 704
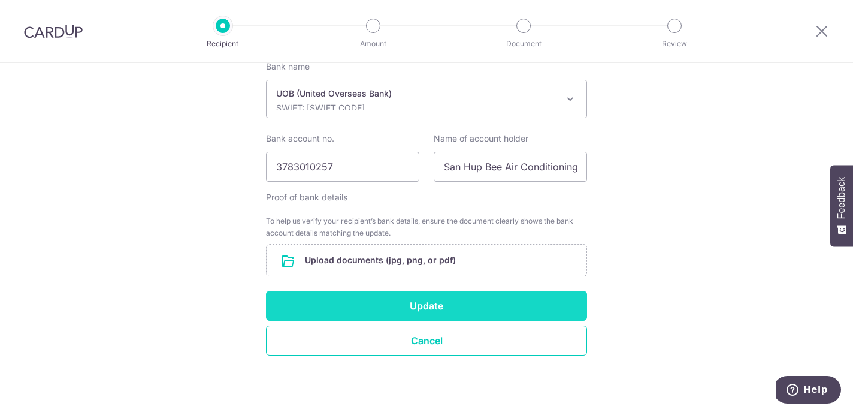
scroll to position [512, 0]
click at [364, 311] on button "Update" at bounding box center [426, 306] width 321 height 30
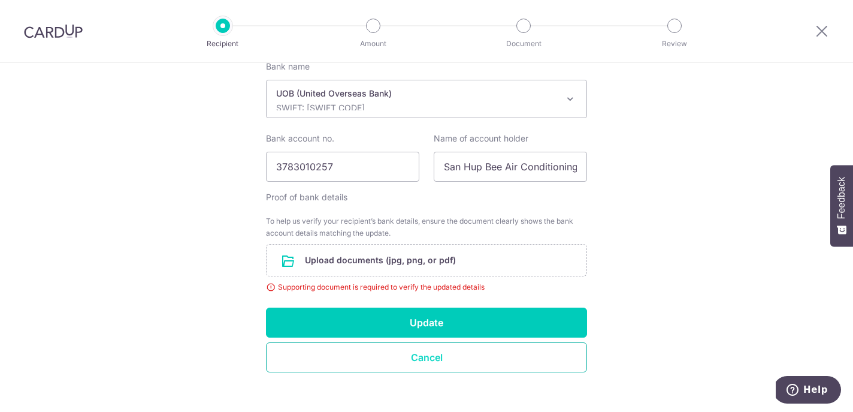
click at [347, 354] on button "Cancel" at bounding box center [426, 357] width 321 height 30
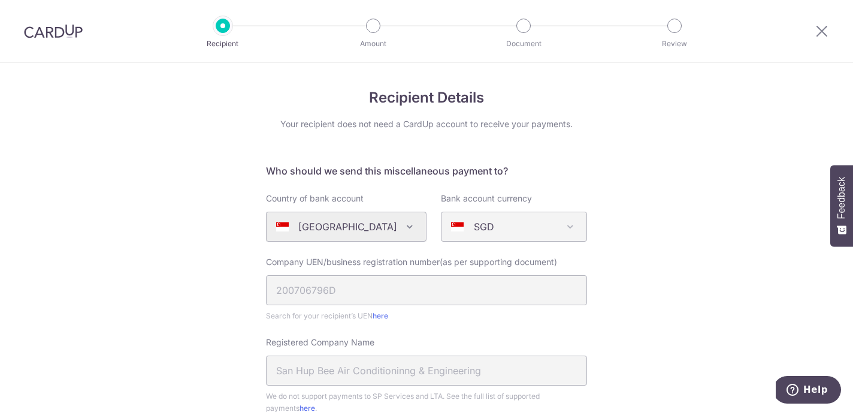
scroll to position [-1, 0]
click at [52, 32] on img at bounding box center [53, 31] width 59 height 14
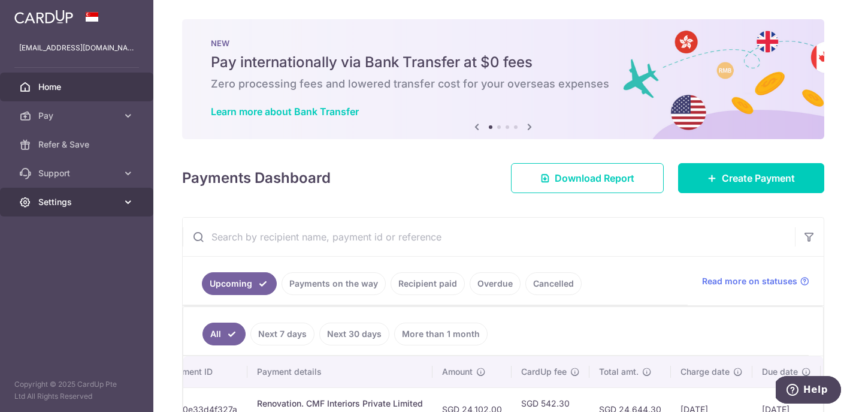
click at [43, 195] on link "Settings" at bounding box center [76, 202] width 153 height 29
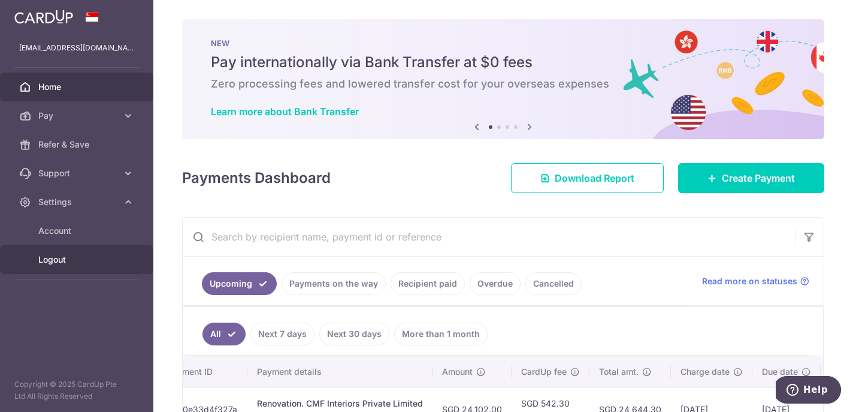
click at [73, 261] on span "Logout" at bounding box center [77, 260] width 79 height 12
